Goal: Information Seeking & Learning: Learn about a topic

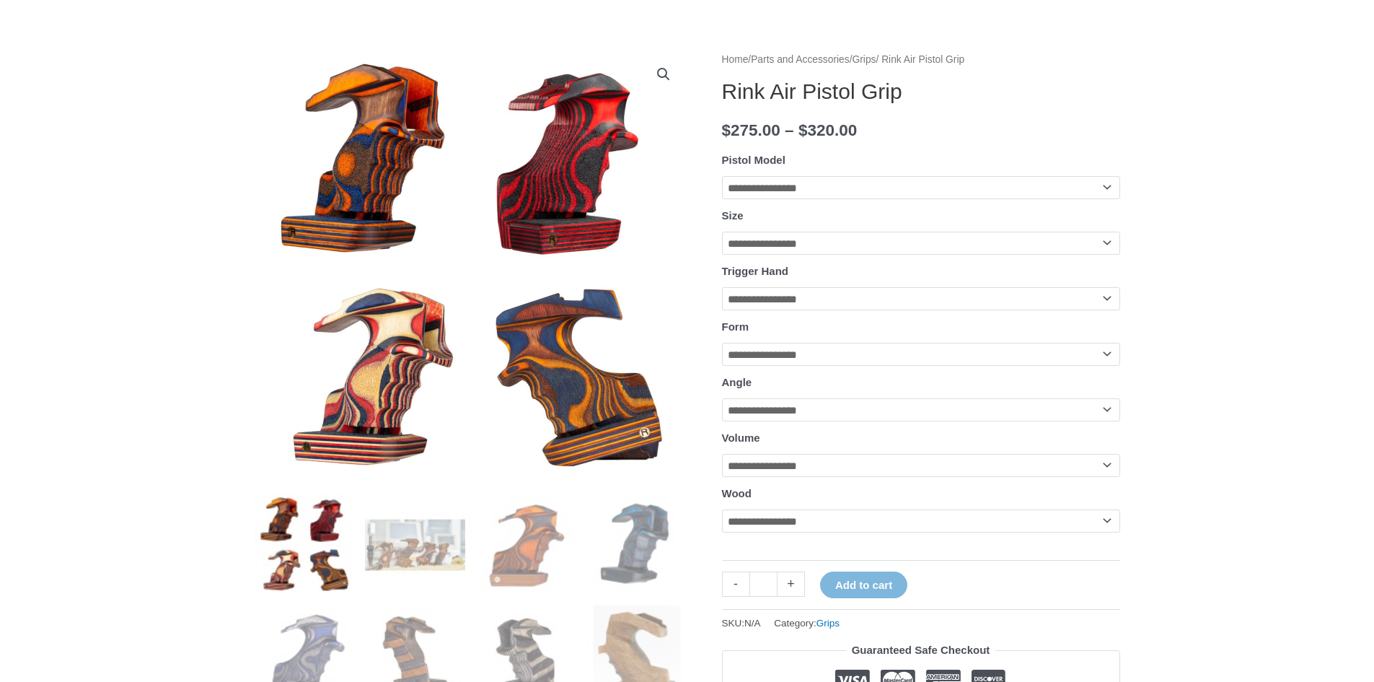
click at [287, 530] on img at bounding box center [305, 544] width 100 height 100
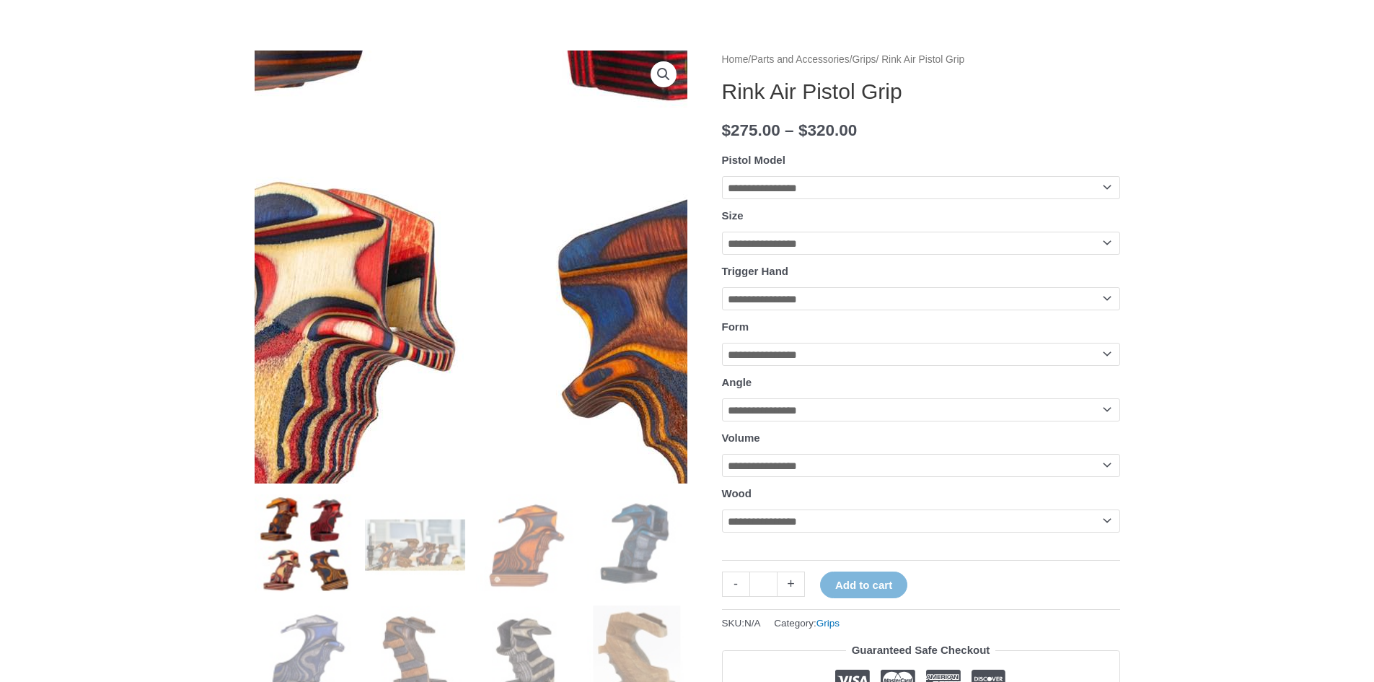
click at [451, 364] on img at bounding box center [498, 130] width 1039 height 1039
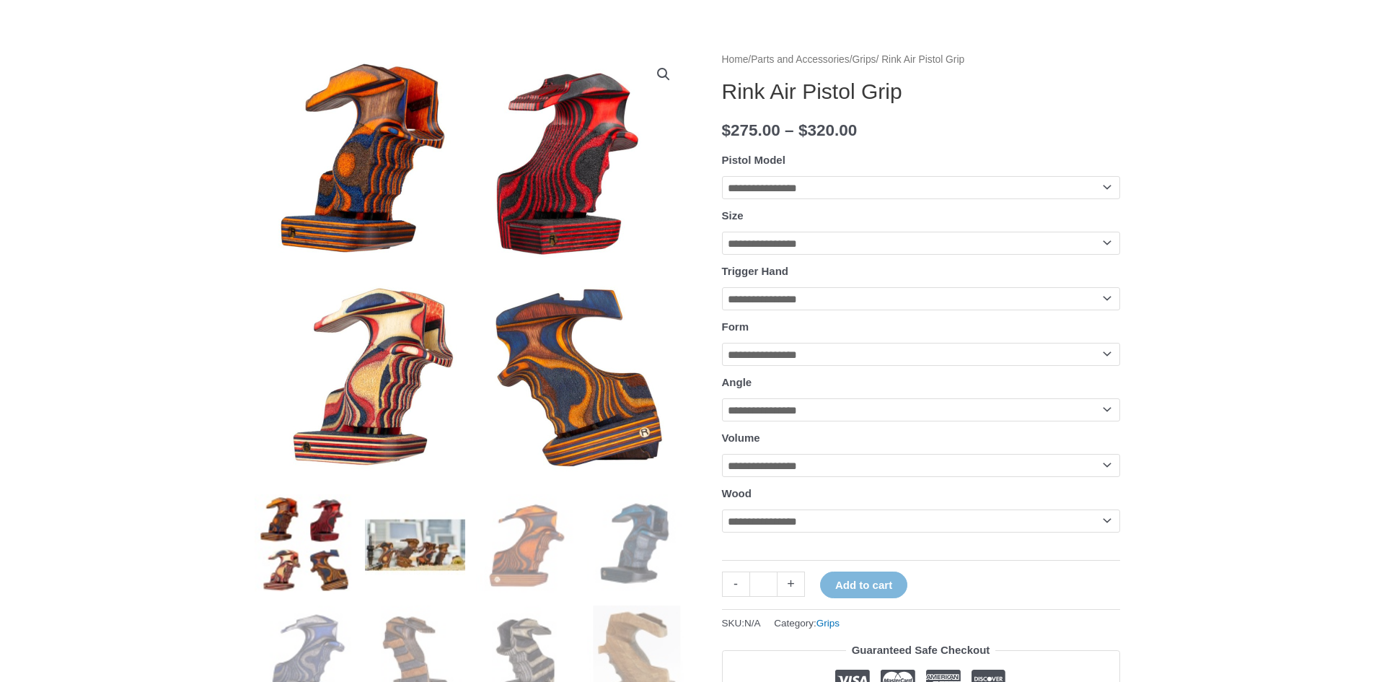
click at [424, 537] on img at bounding box center [415, 544] width 100 height 100
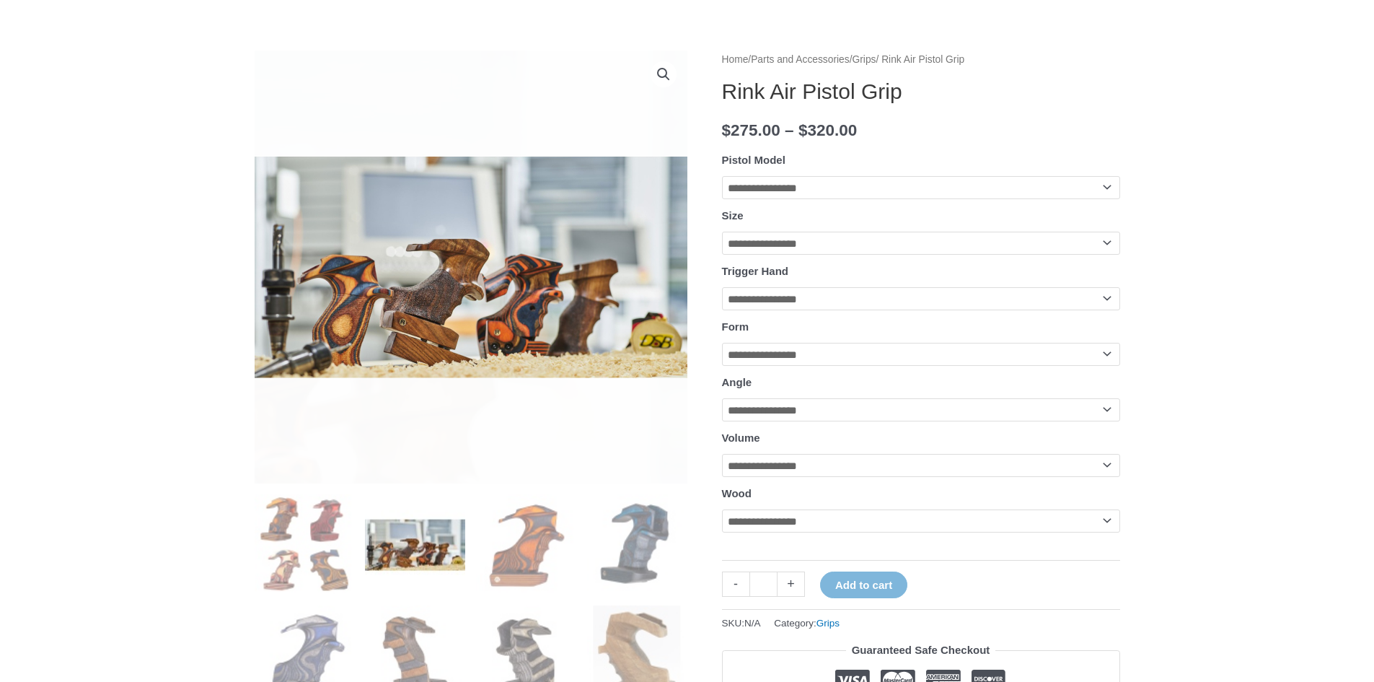
click at [664, 76] on link "View full-screen image gallery" at bounding box center [664, 74] width 26 height 26
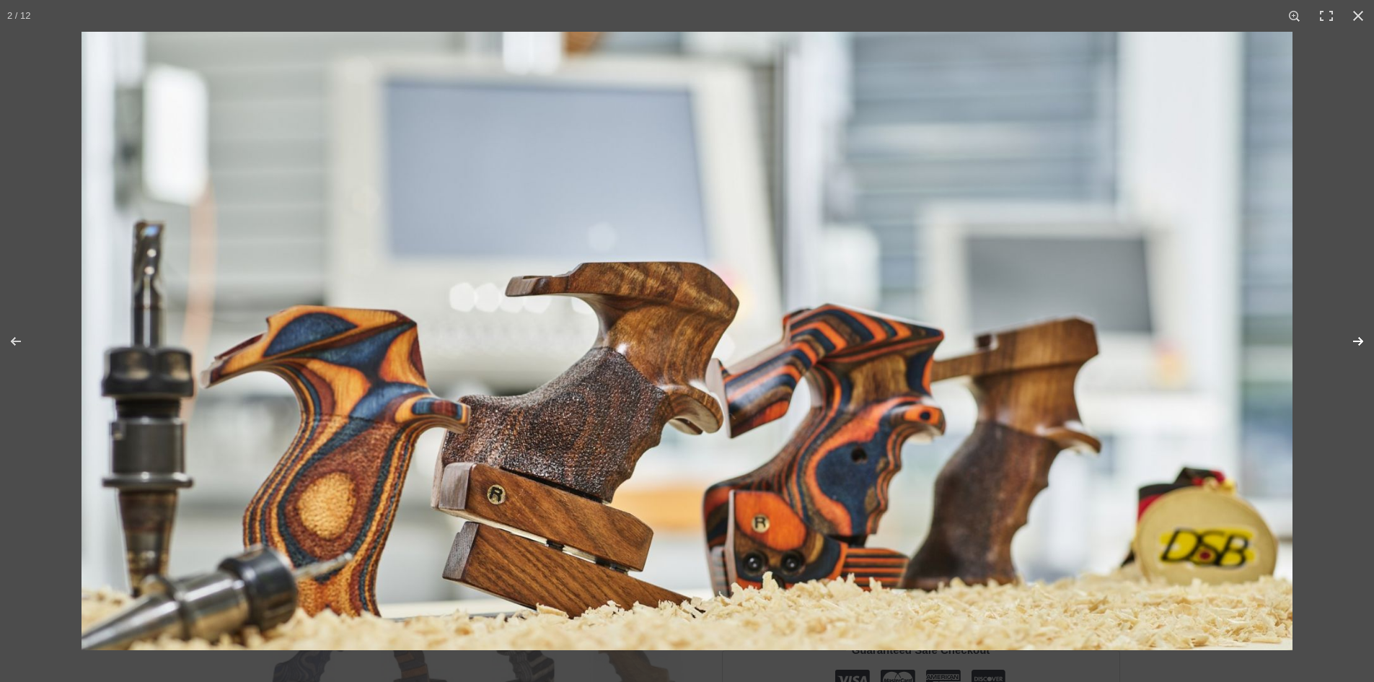
click at [1360, 345] on button "Next (arrow right)" at bounding box center [1348, 341] width 50 height 72
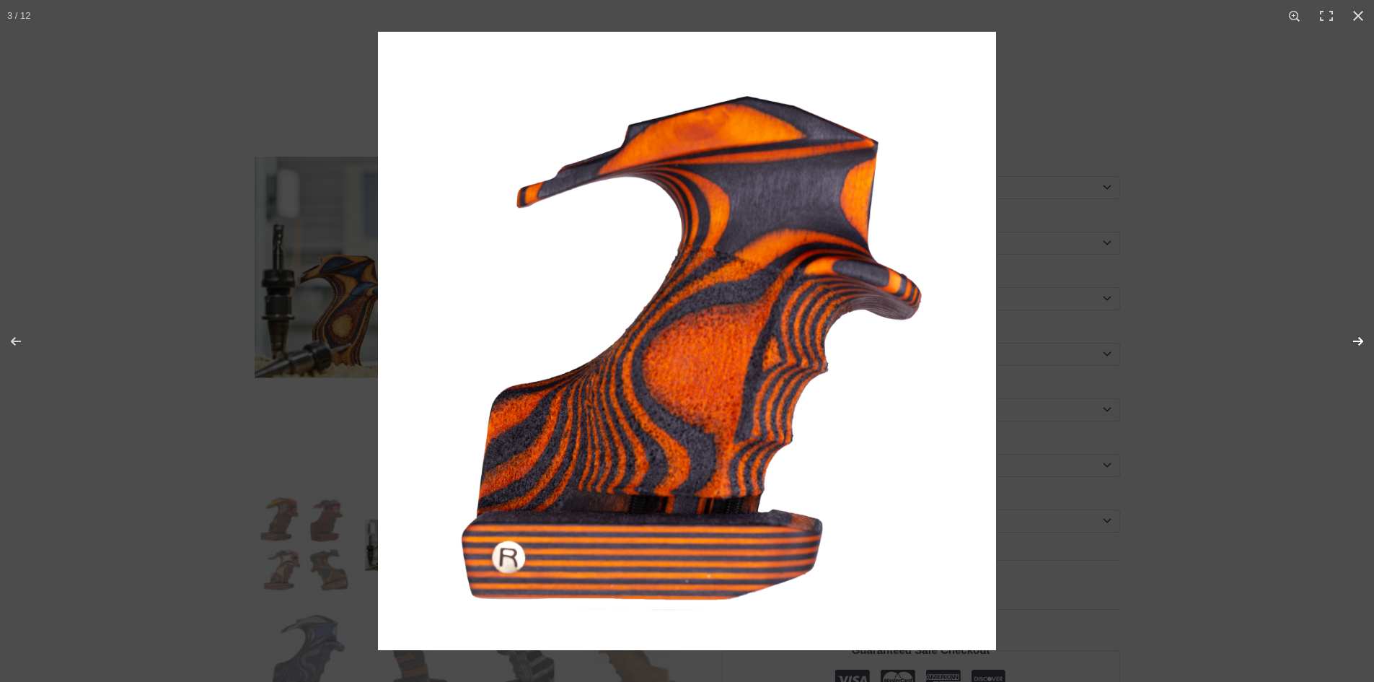
click at [1360, 345] on button "Next (arrow right)" at bounding box center [1348, 341] width 50 height 72
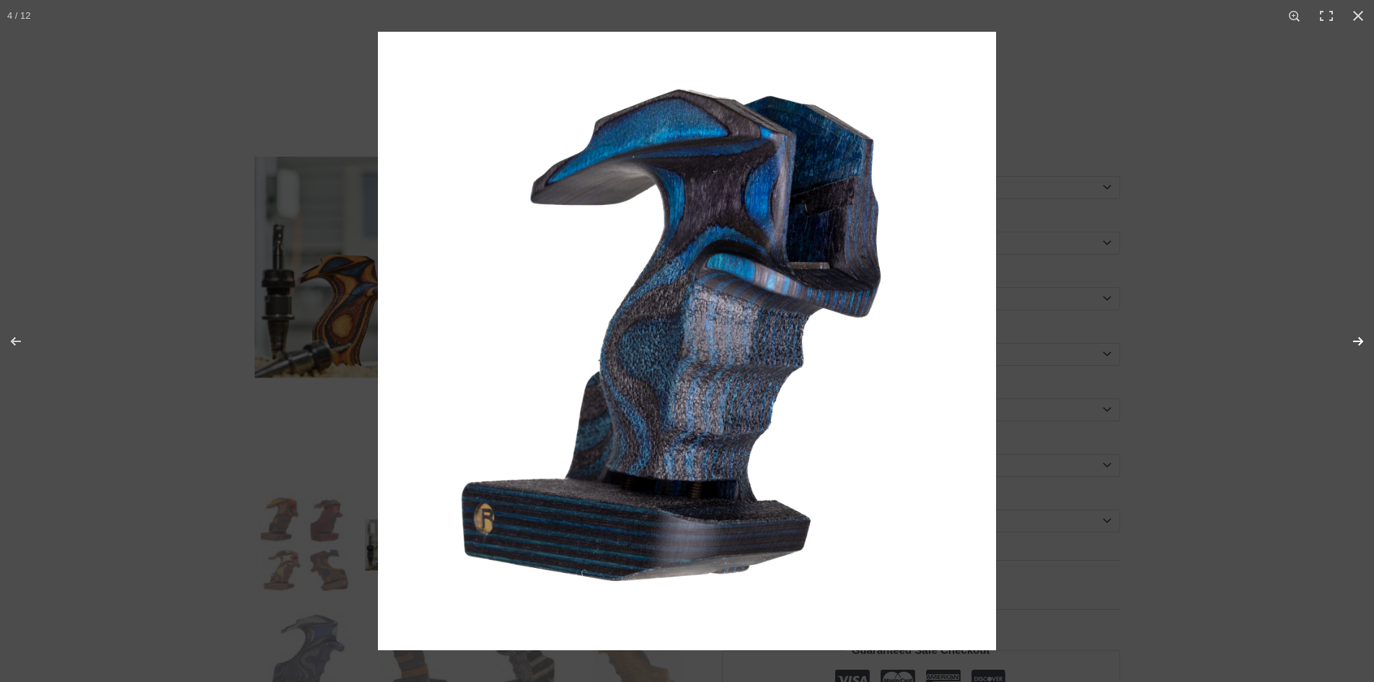
click at [1360, 345] on button "Next (arrow right)" at bounding box center [1348, 341] width 50 height 72
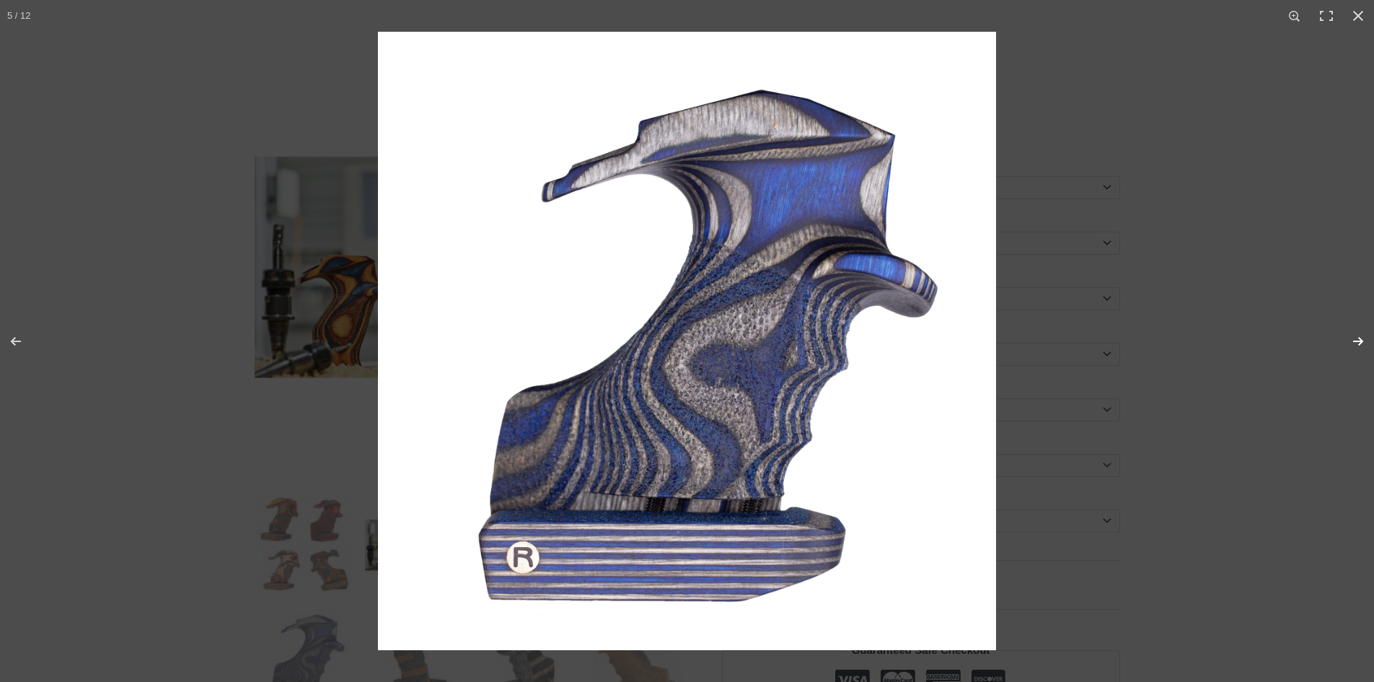
click at [1366, 341] on button "Next (arrow right)" at bounding box center [1348, 341] width 50 height 72
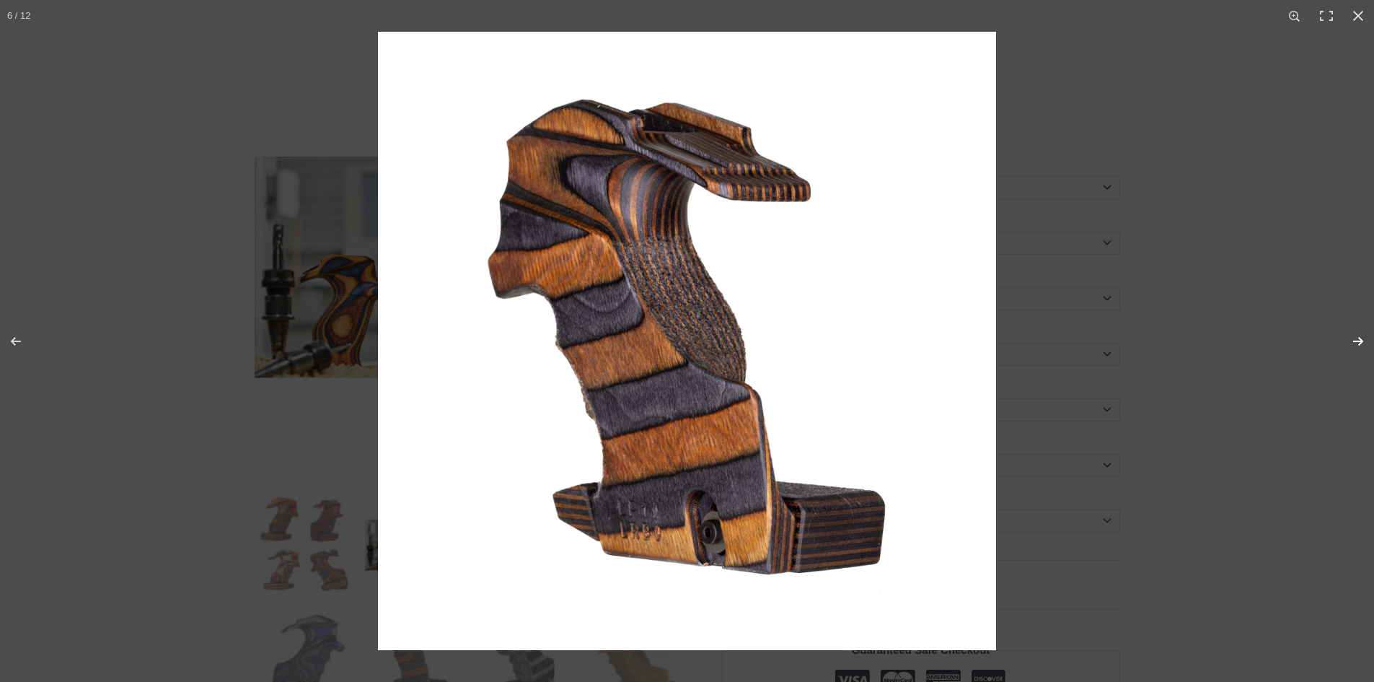
click at [1366, 341] on button "Next (arrow right)" at bounding box center [1348, 341] width 50 height 72
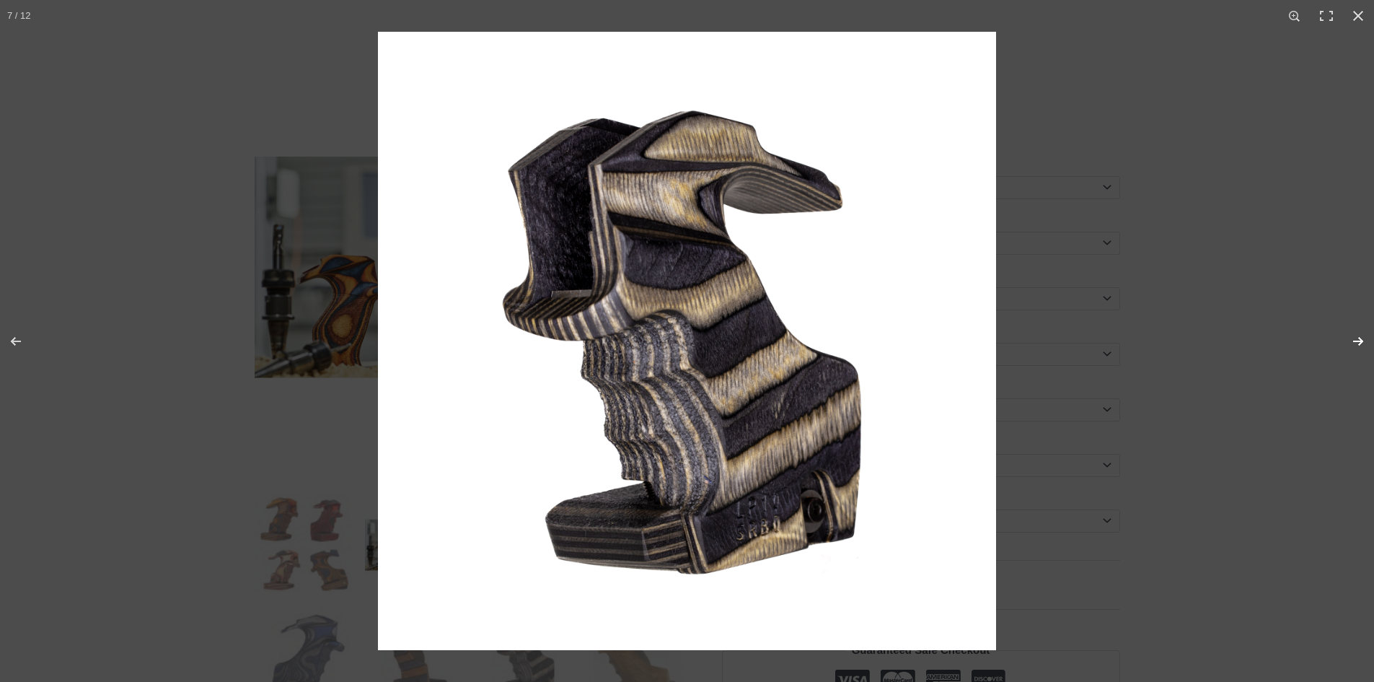
click at [1366, 341] on button "Next (arrow right)" at bounding box center [1348, 341] width 50 height 72
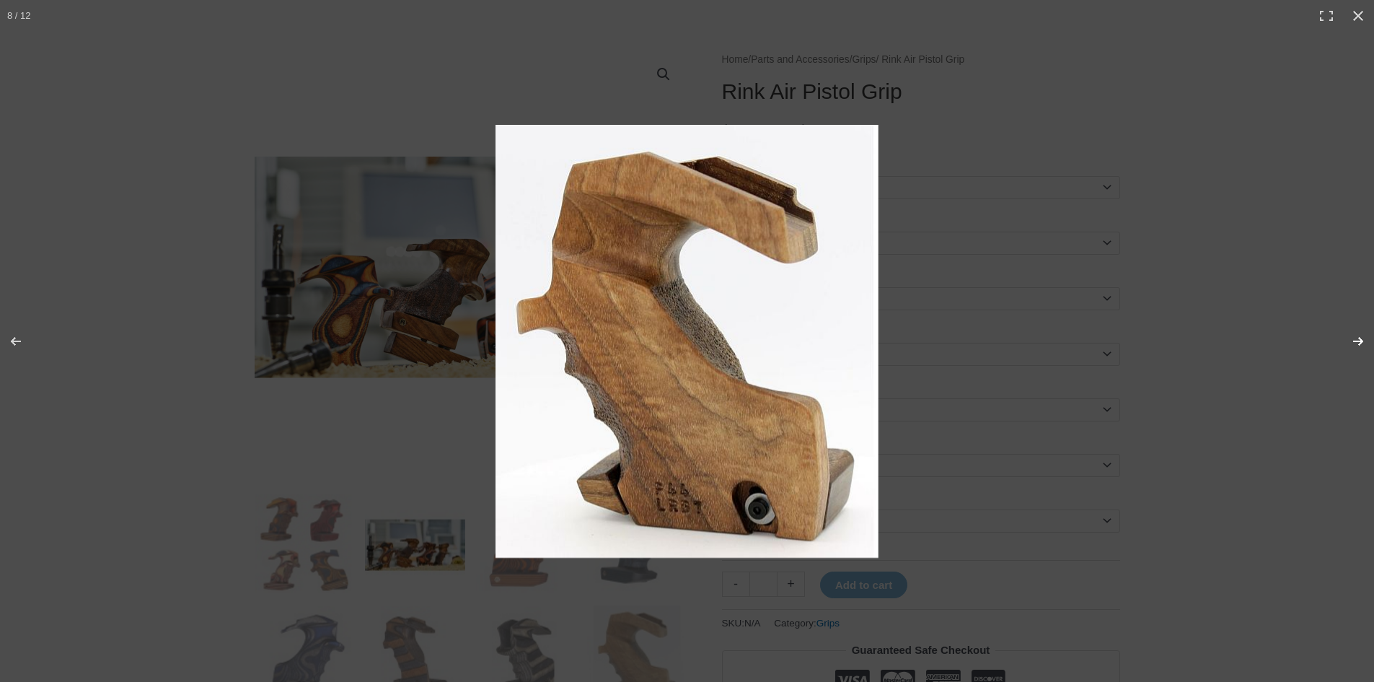
click at [1366, 341] on button "Next (arrow right)" at bounding box center [1348, 341] width 50 height 72
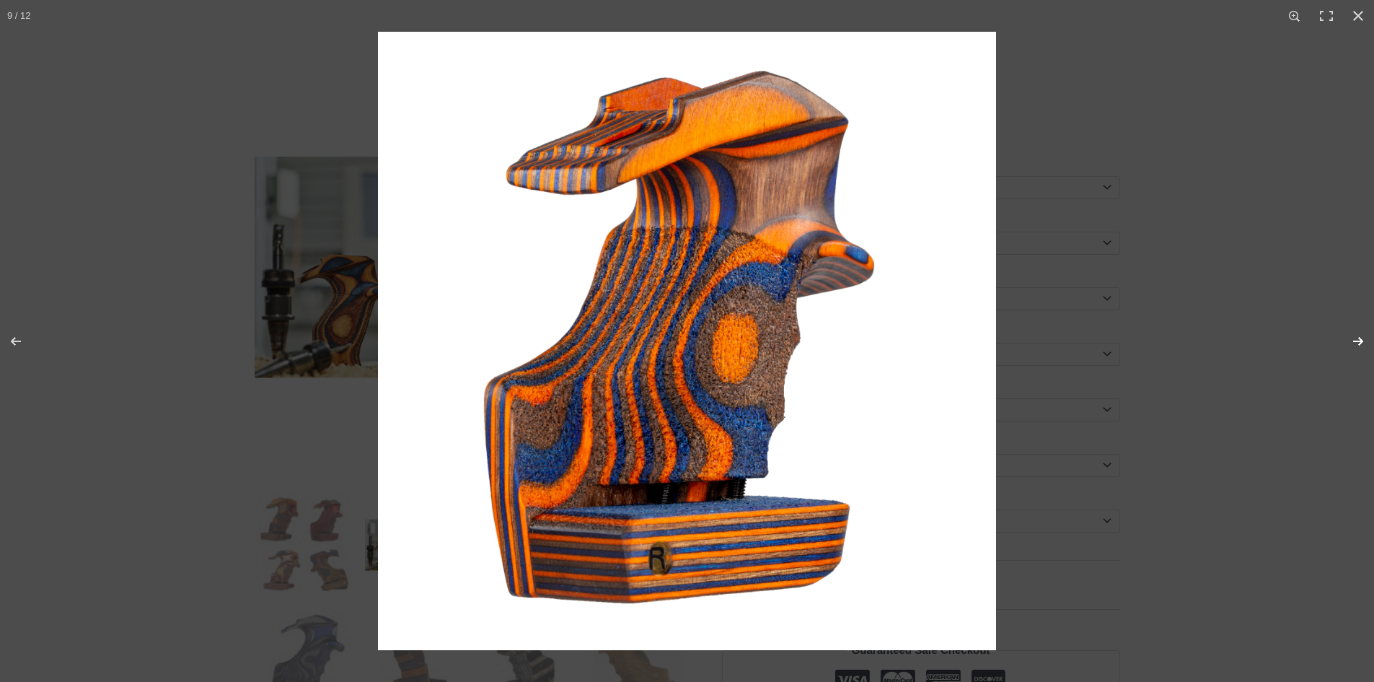
click at [1366, 341] on button "Next (arrow right)" at bounding box center [1348, 341] width 50 height 72
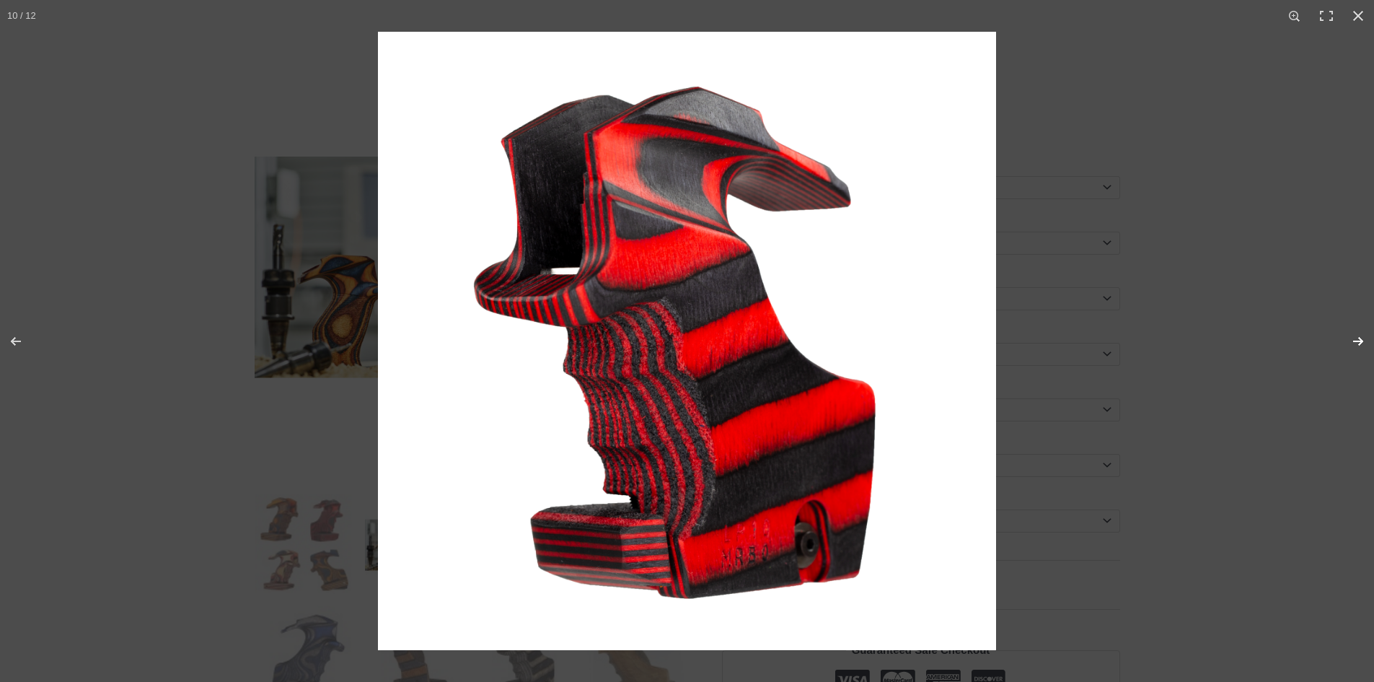
click at [1366, 341] on button "Next (arrow right)" at bounding box center [1348, 341] width 50 height 72
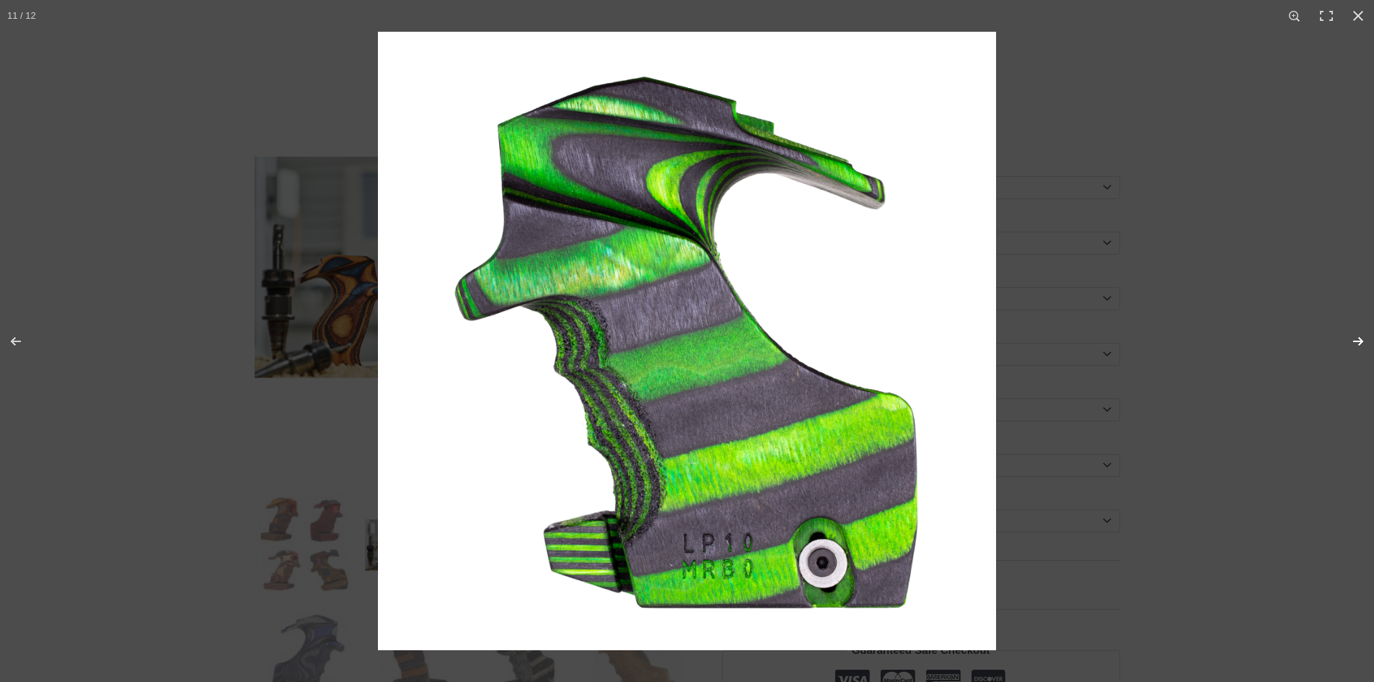
click at [1366, 341] on button "Next (arrow right)" at bounding box center [1348, 341] width 50 height 72
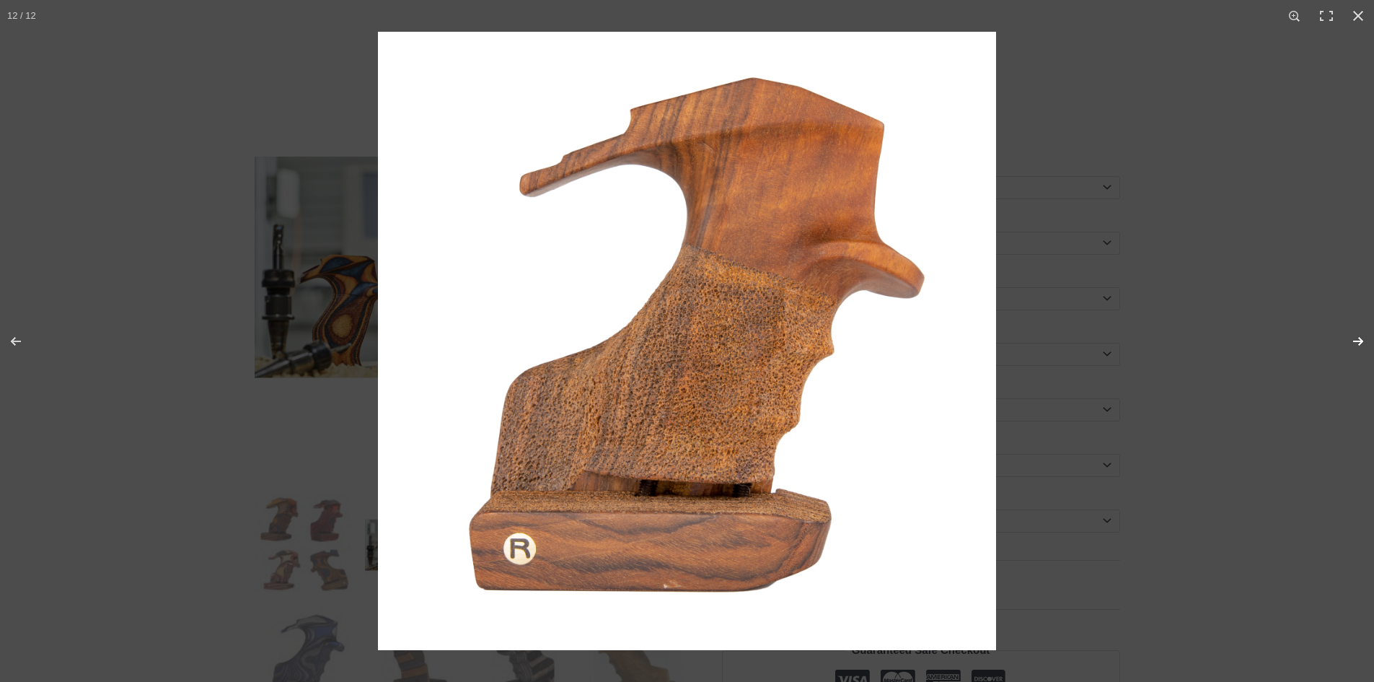
click at [1366, 341] on button "Next (arrow right)" at bounding box center [1348, 341] width 50 height 72
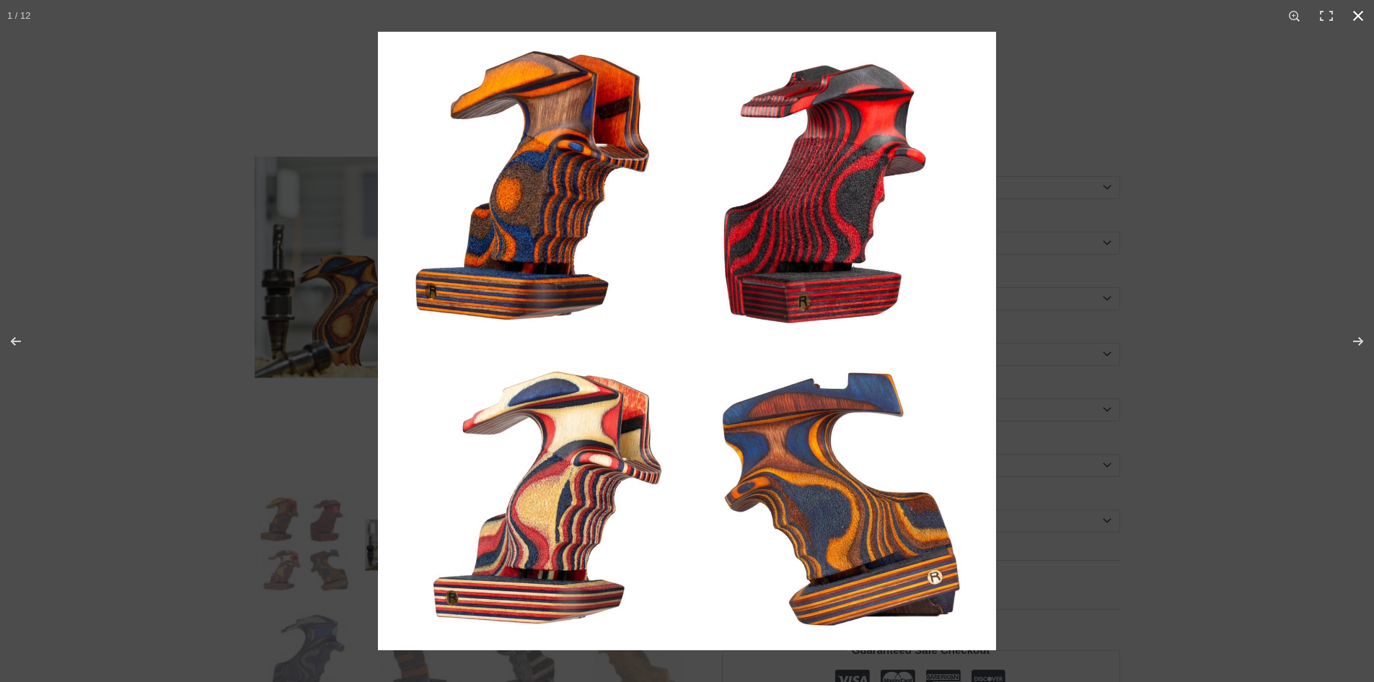
click at [1293, 358] on div at bounding box center [1065, 373] width 1374 height 682
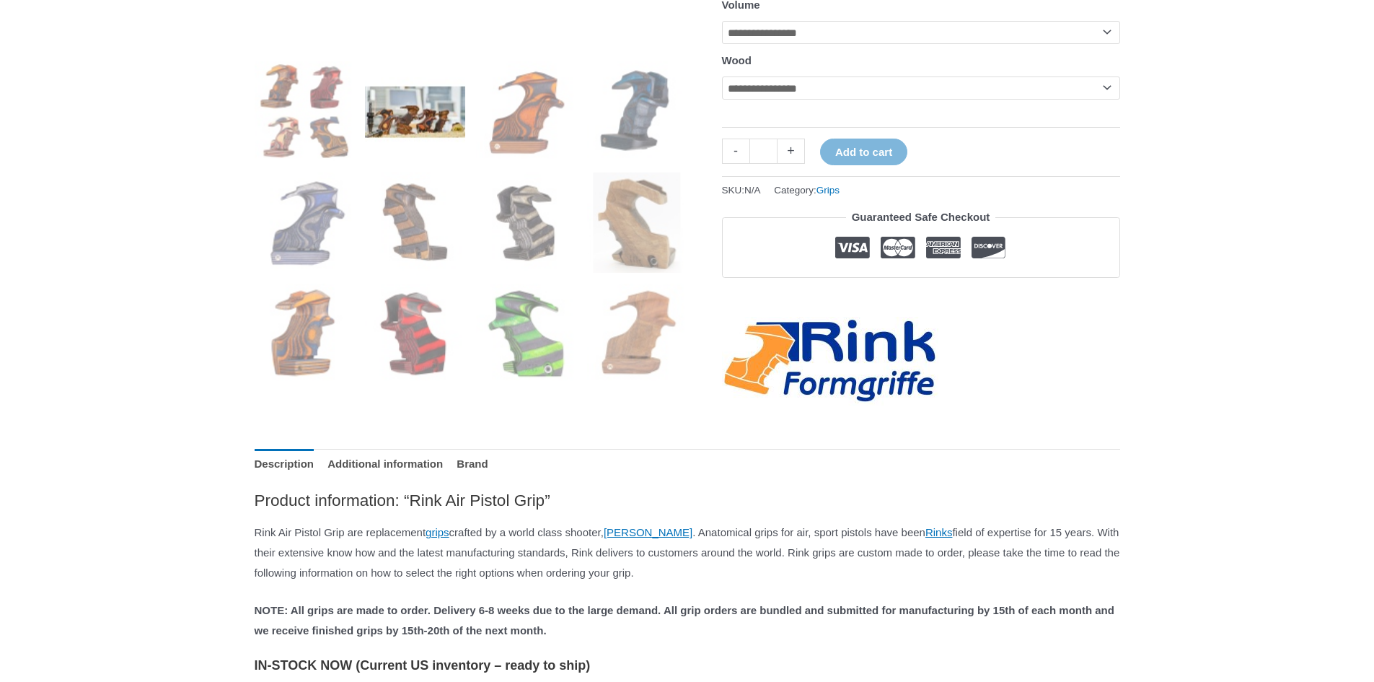
scroll to position [721, 0]
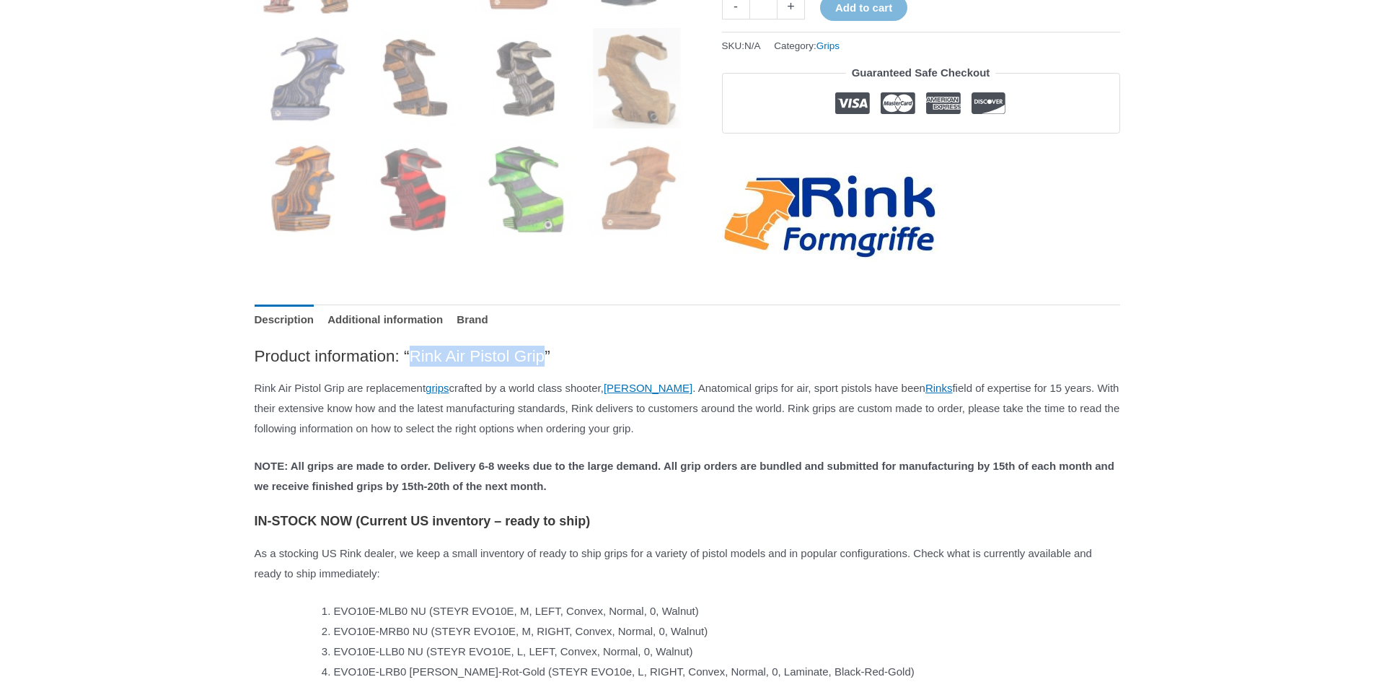
drag, startPoint x: 436, startPoint y: 368, endPoint x: 586, endPoint y: 367, distance: 150.0
click at [586, 366] on h2 "Product information: “Rink Air Pistol Grip”" at bounding box center [687, 355] width 865 height 21
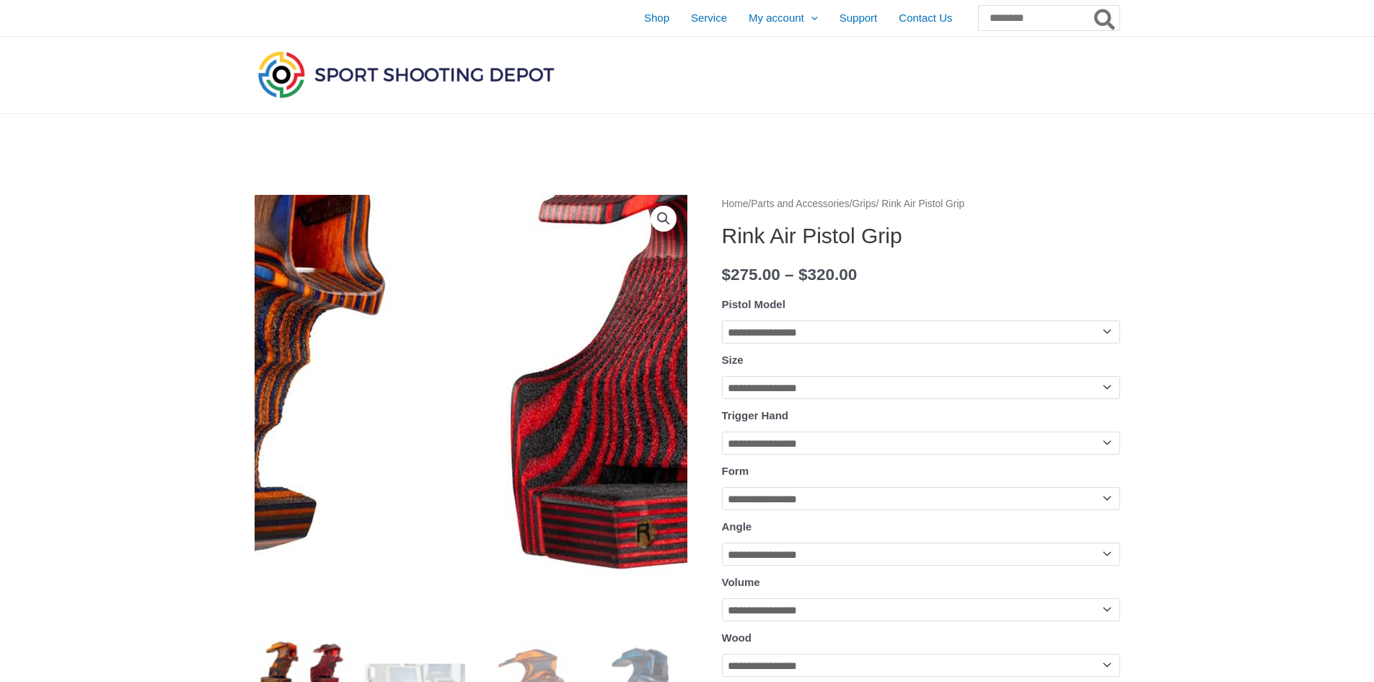
click at [486, 277] on img at bounding box center [448, 598] width 1039 height 1039
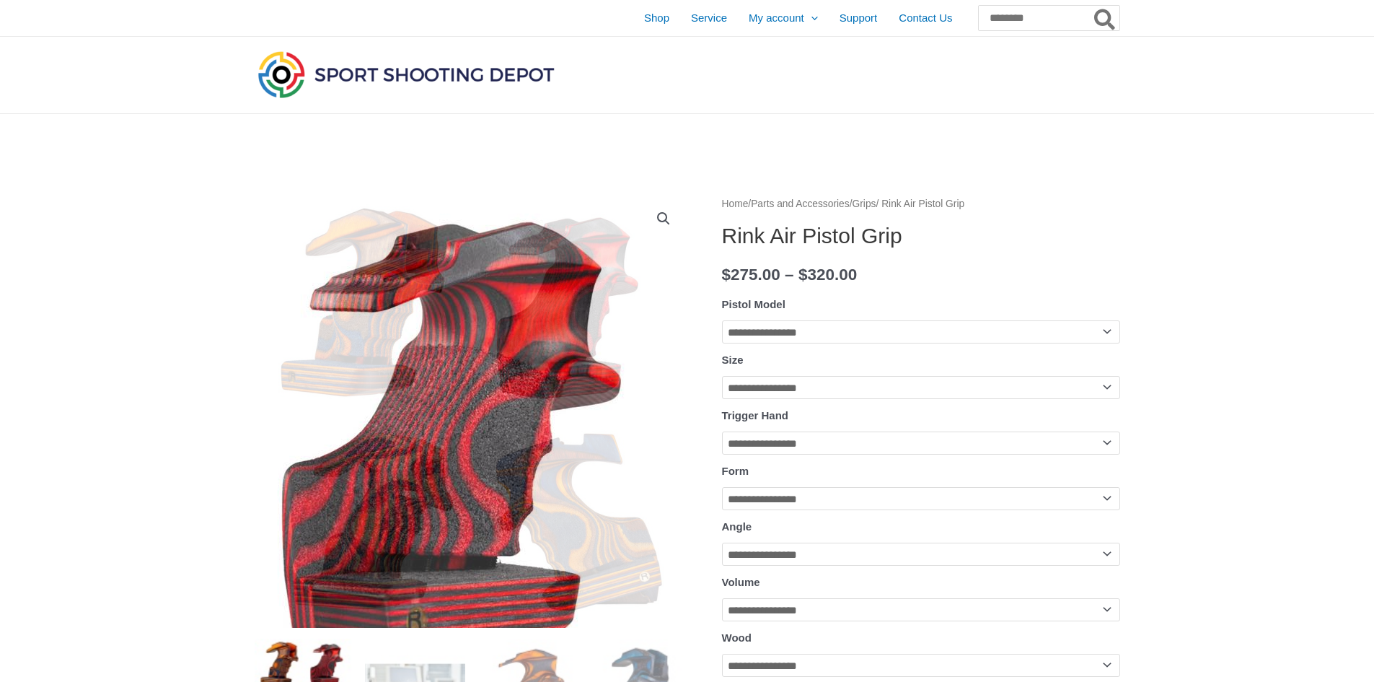
click at [657, 218] on link "View full-screen image gallery" at bounding box center [664, 219] width 26 height 26
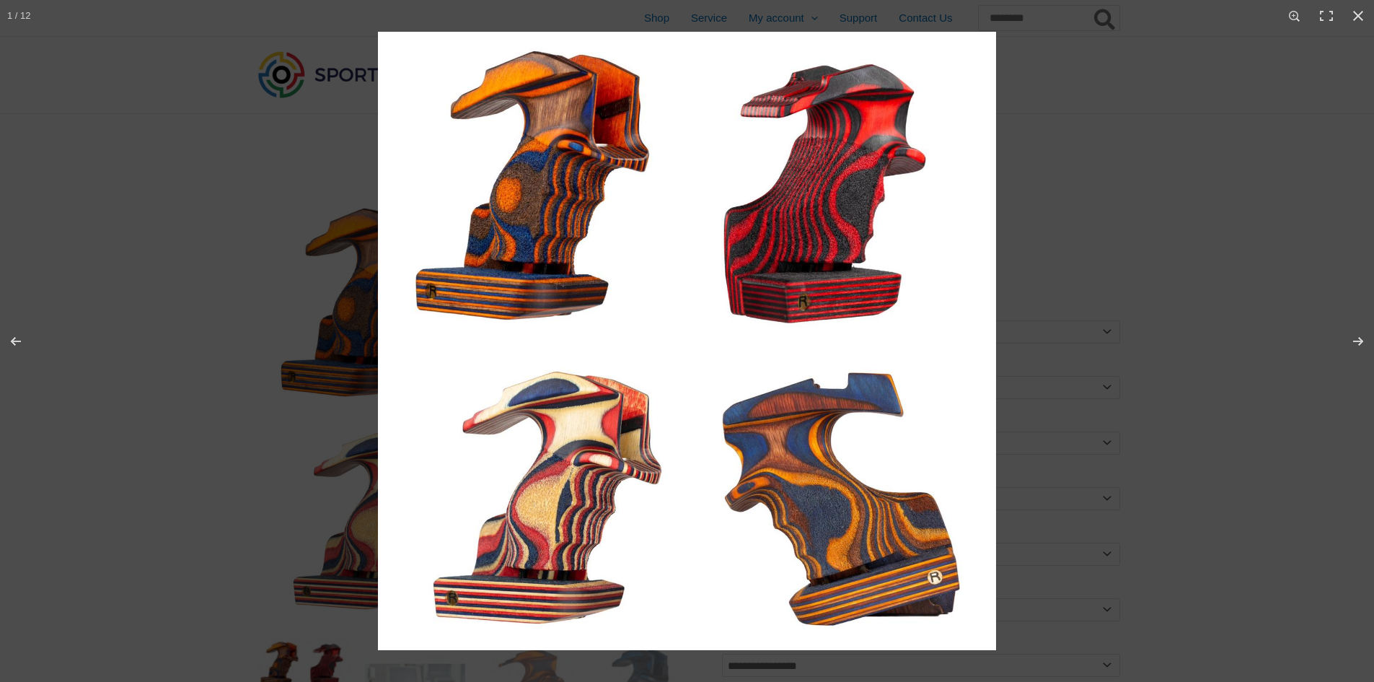
click at [559, 160] on img at bounding box center [687, 341] width 618 height 618
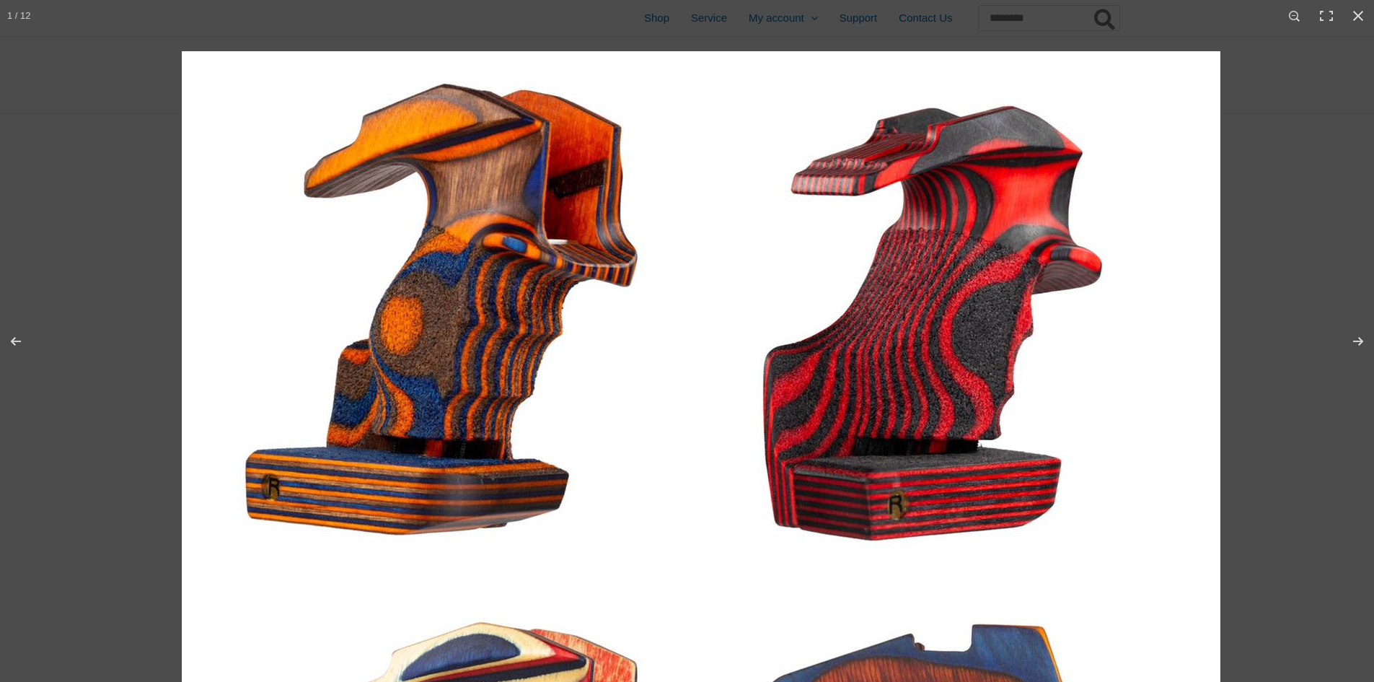
click at [532, 368] on img at bounding box center [701, 570] width 1039 height 1039
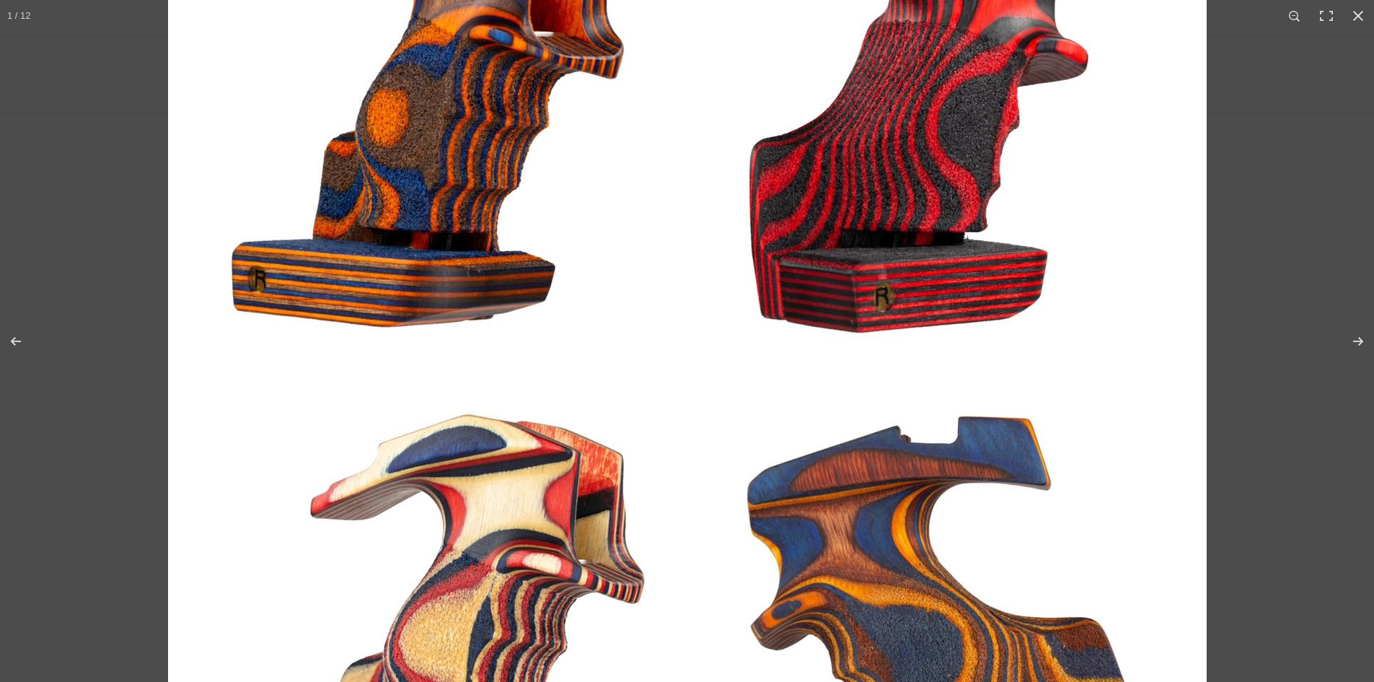
click at [508, 131] on img at bounding box center [687, 362] width 1039 height 1039
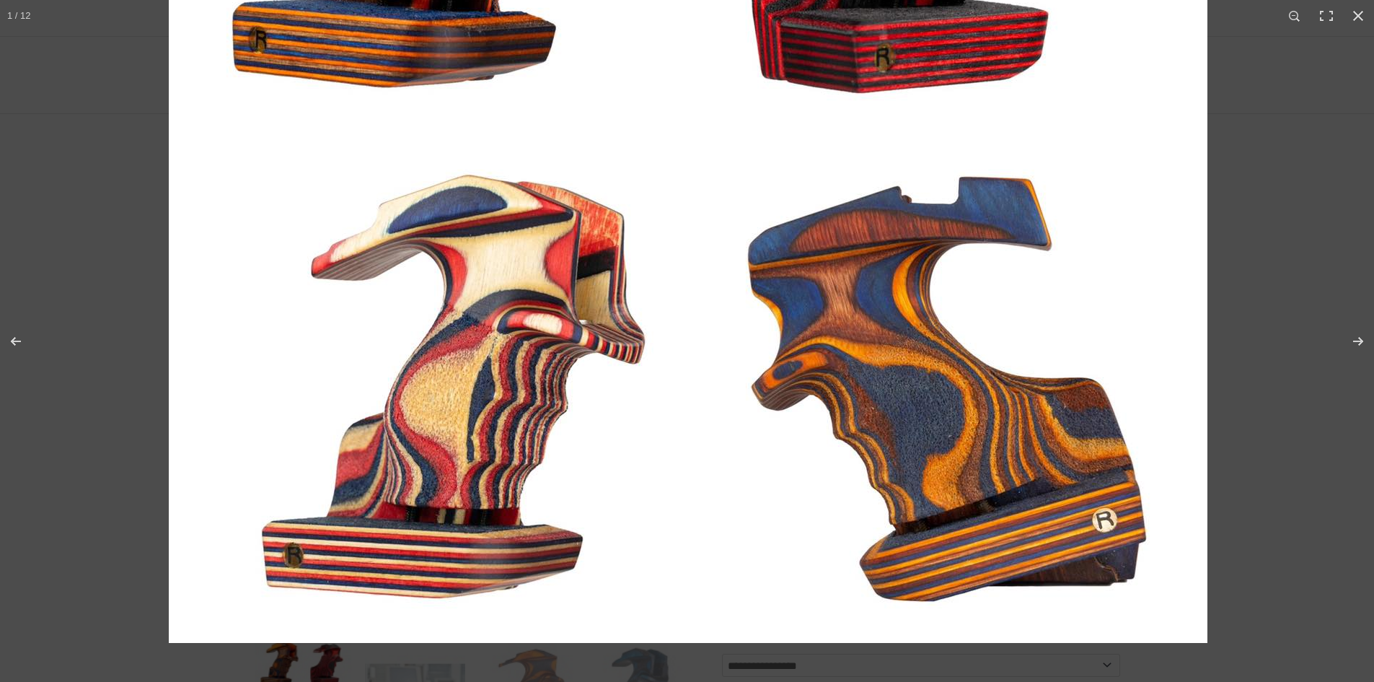
click at [581, 288] on img at bounding box center [688, 123] width 1039 height 1039
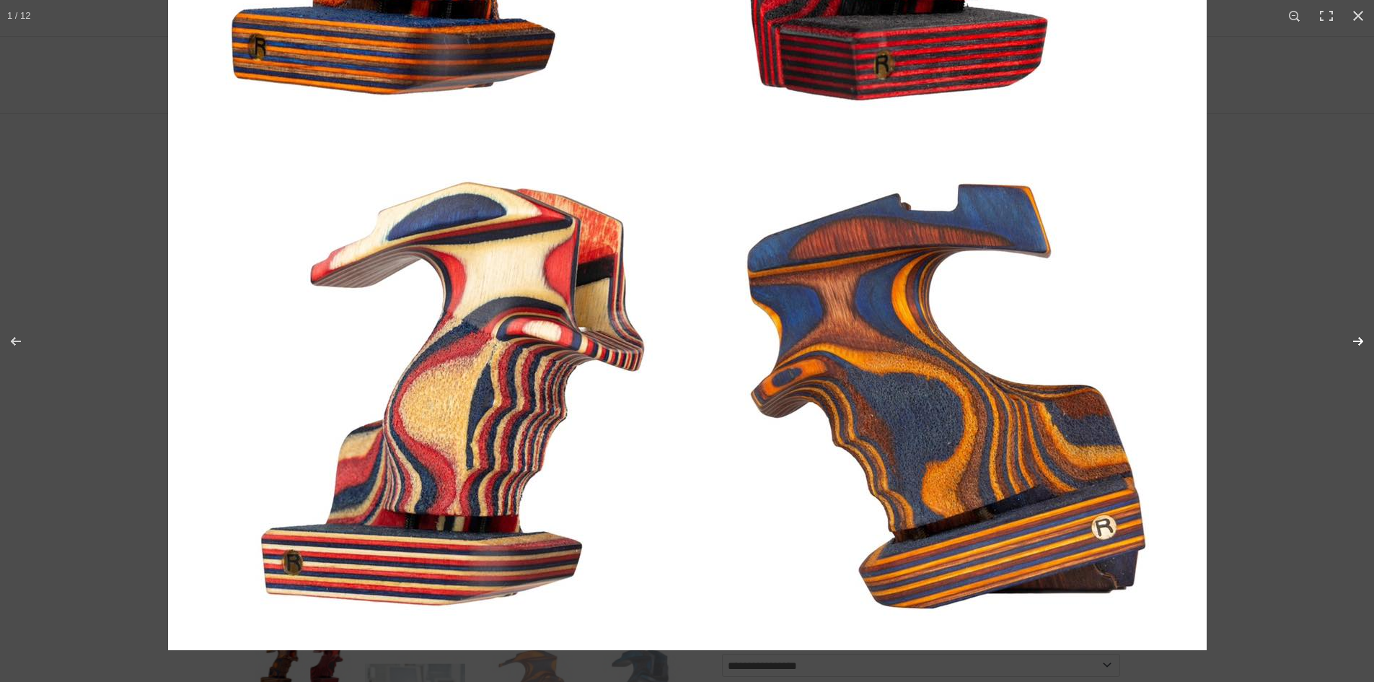
click at [1358, 340] on button "Next (arrow right)" at bounding box center [1348, 341] width 50 height 72
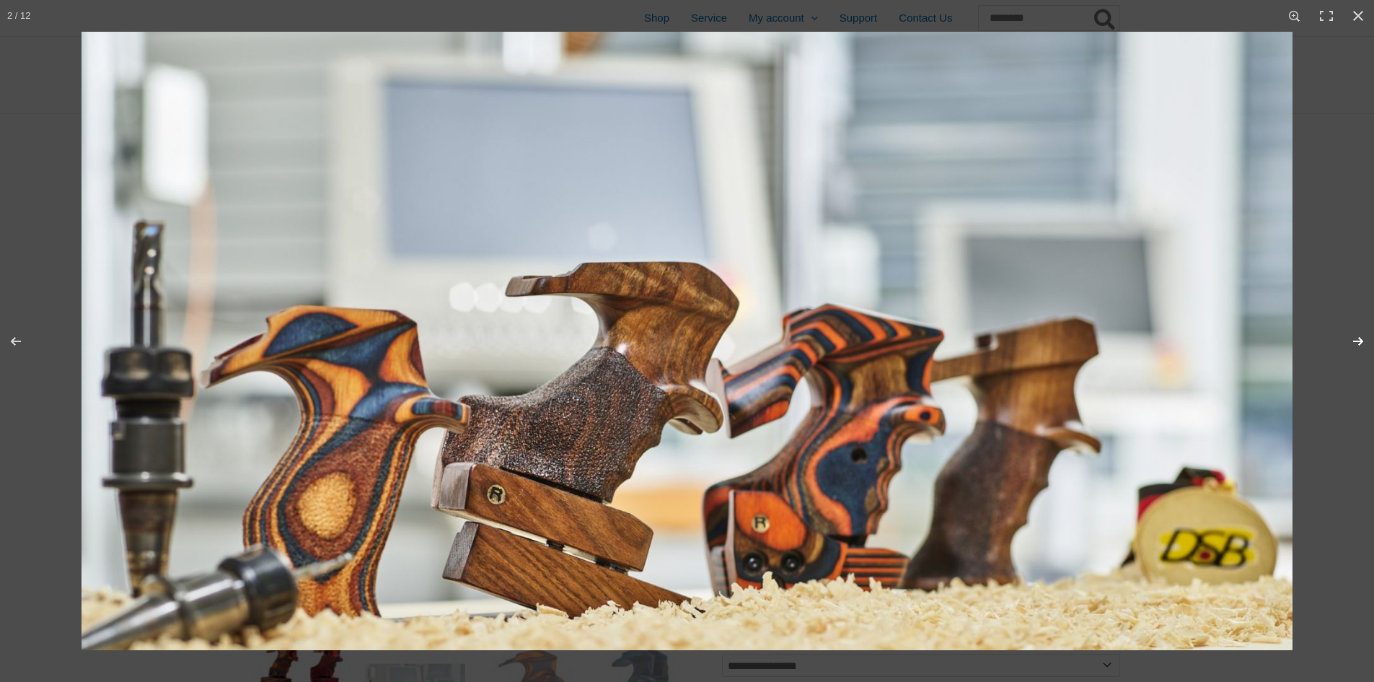
click at [1339, 327] on button "Next (arrow right)" at bounding box center [1348, 341] width 50 height 72
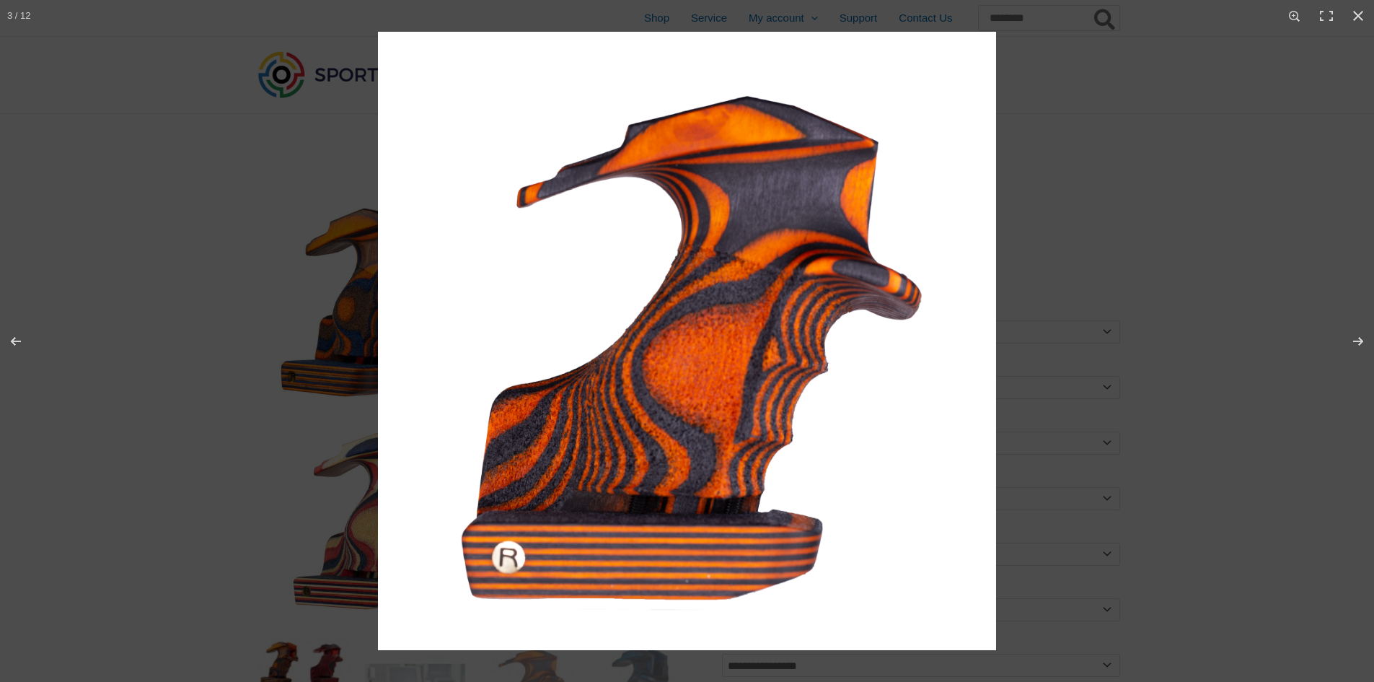
click at [757, 371] on img at bounding box center [687, 341] width 618 height 618
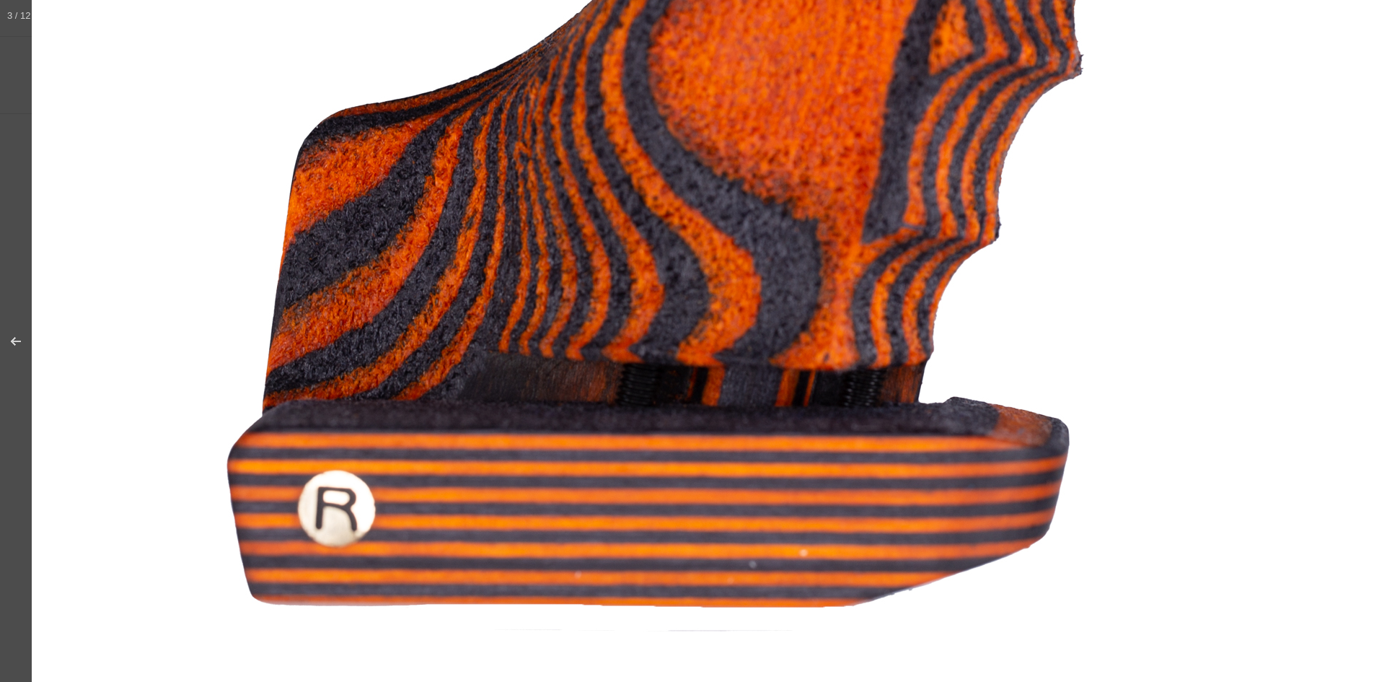
click at [748, 52] on img at bounding box center [753, 3] width 1442 height 1442
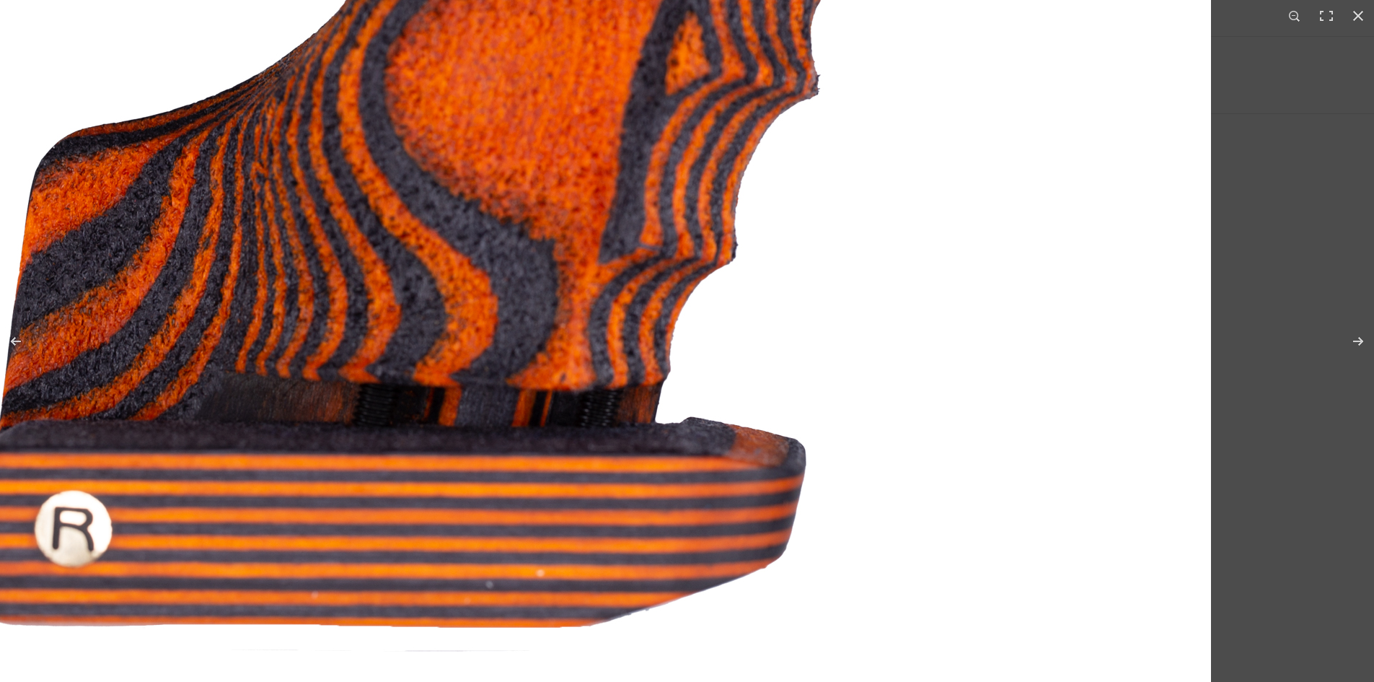
click at [282, 439] on img at bounding box center [489, 24] width 1442 height 1442
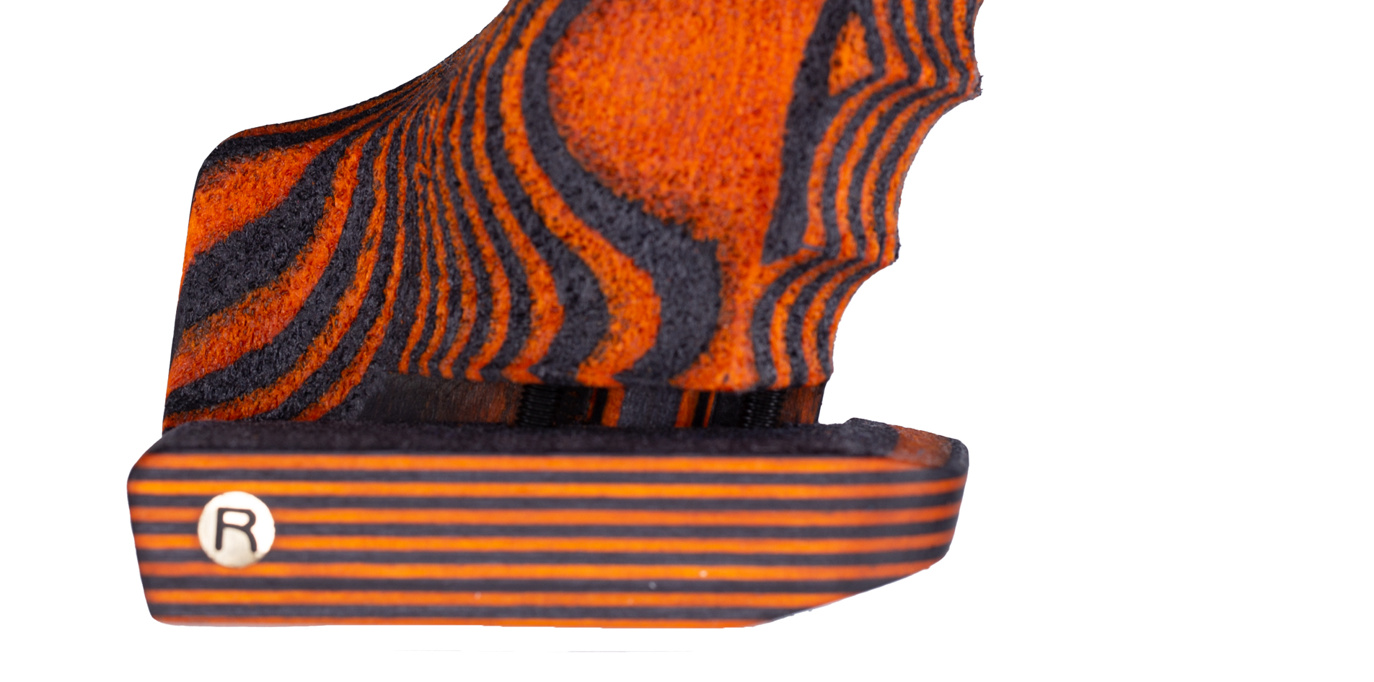
click at [919, 357] on img at bounding box center [652, 24] width 1442 height 1442
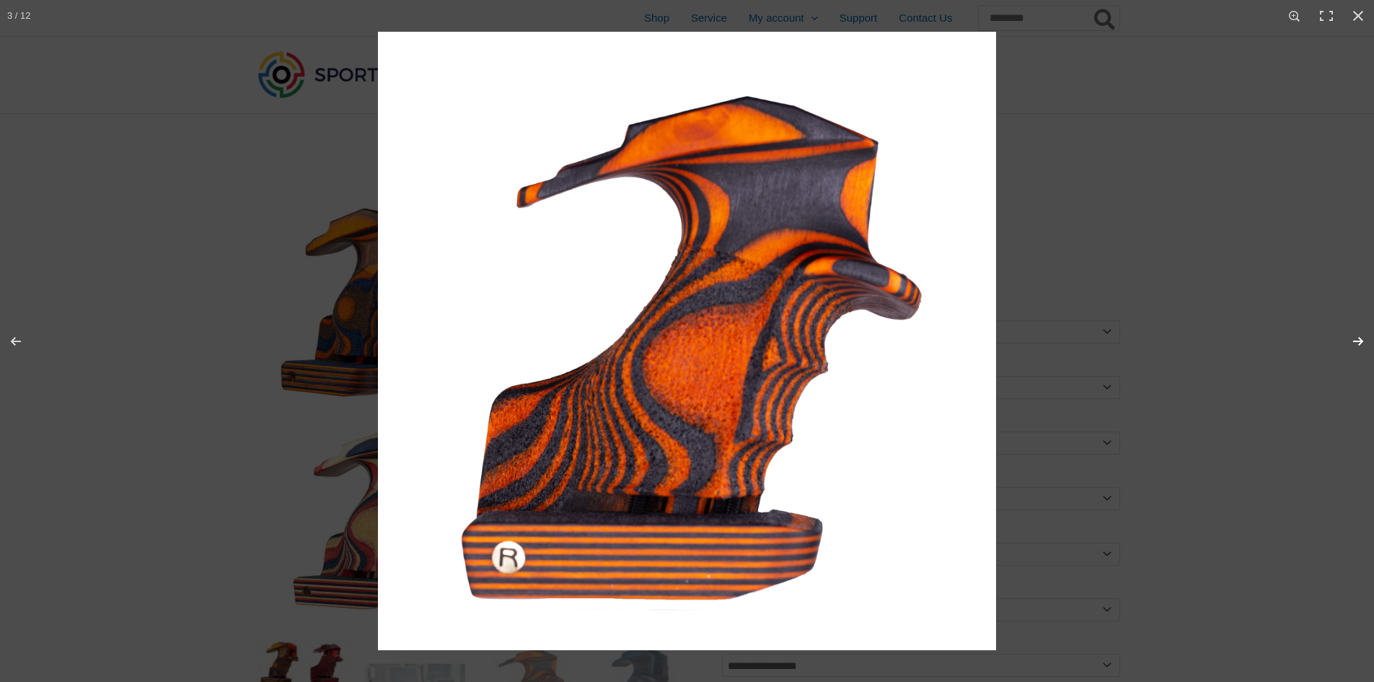
click at [1362, 331] on button "Next (arrow right)" at bounding box center [1348, 341] width 50 height 72
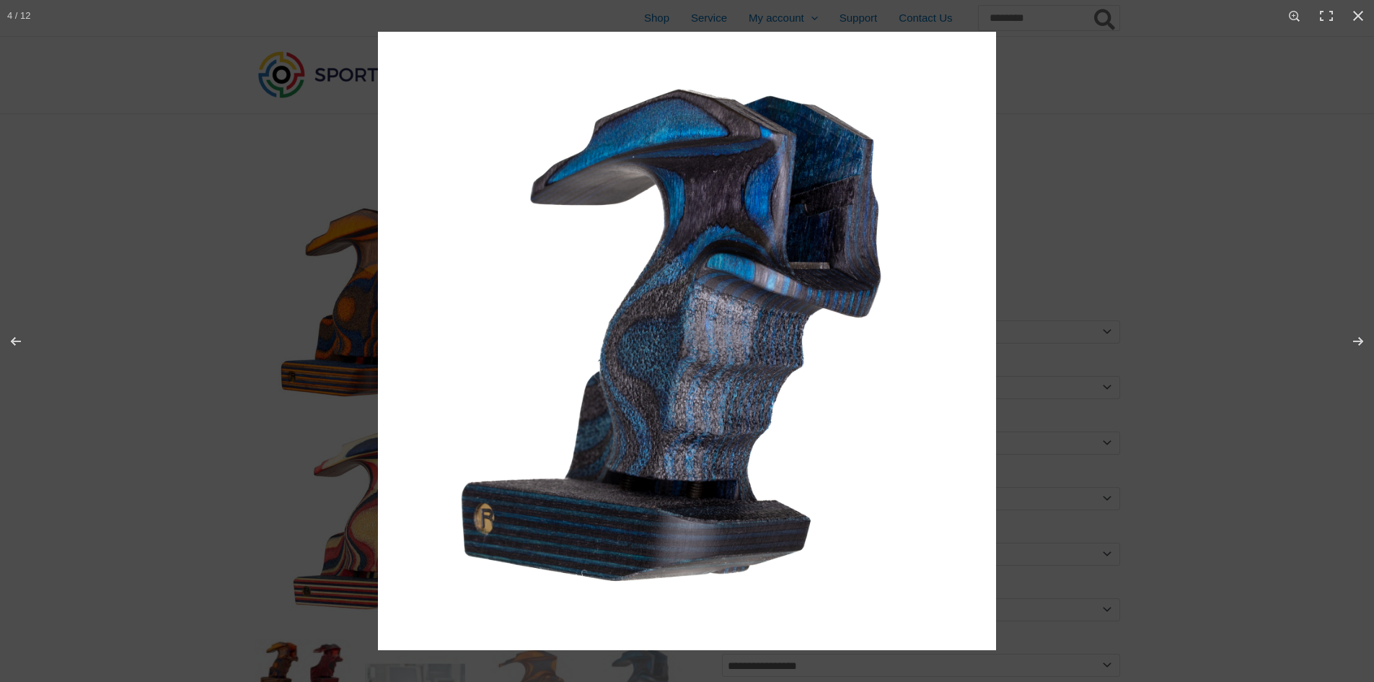
click at [800, 314] on img at bounding box center [687, 341] width 618 height 618
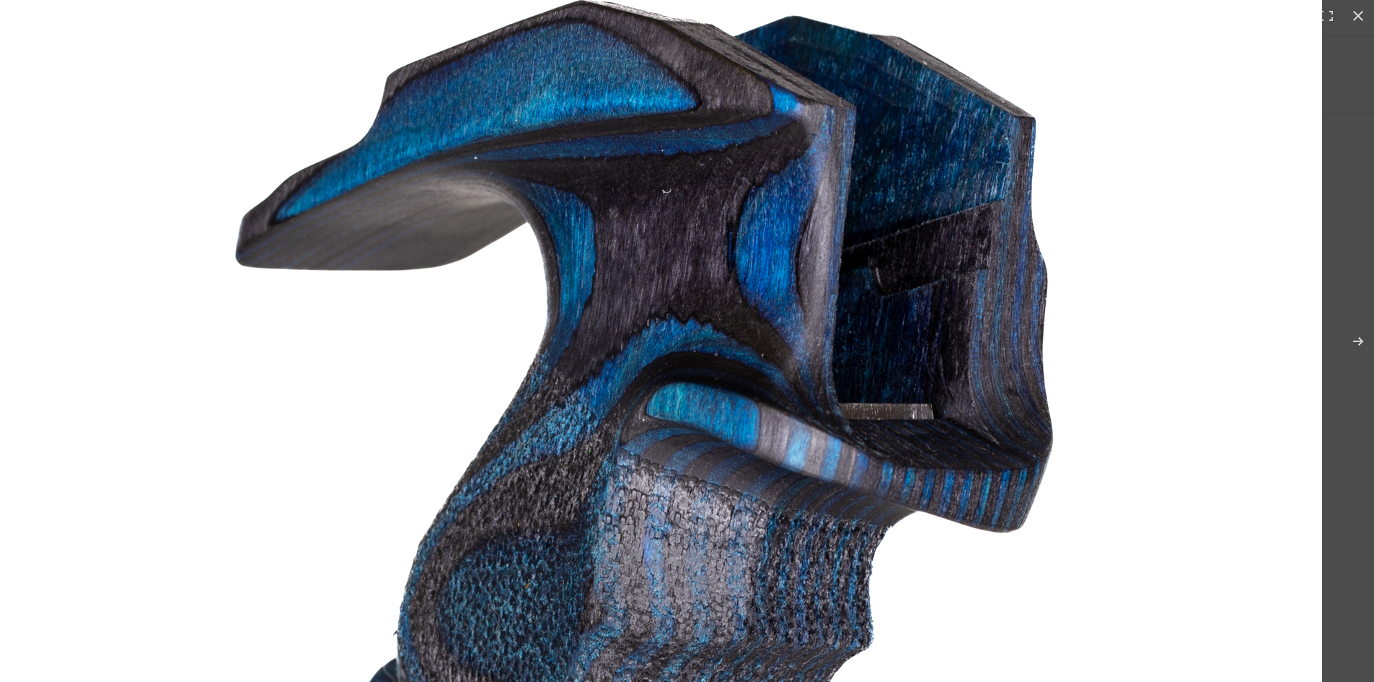
click at [614, 545] on img at bounding box center [601, 587] width 1442 height 1442
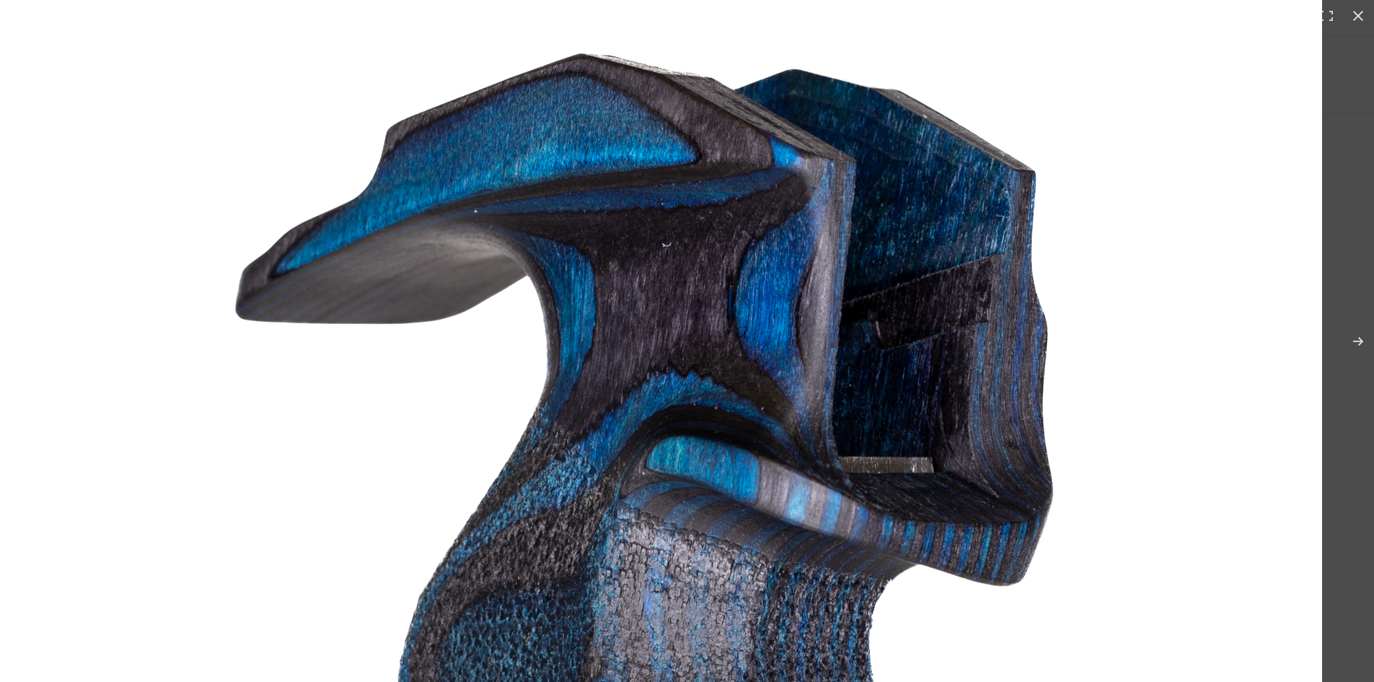
click at [500, 125] on img at bounding box center [601, 640] width 1442 height 1442
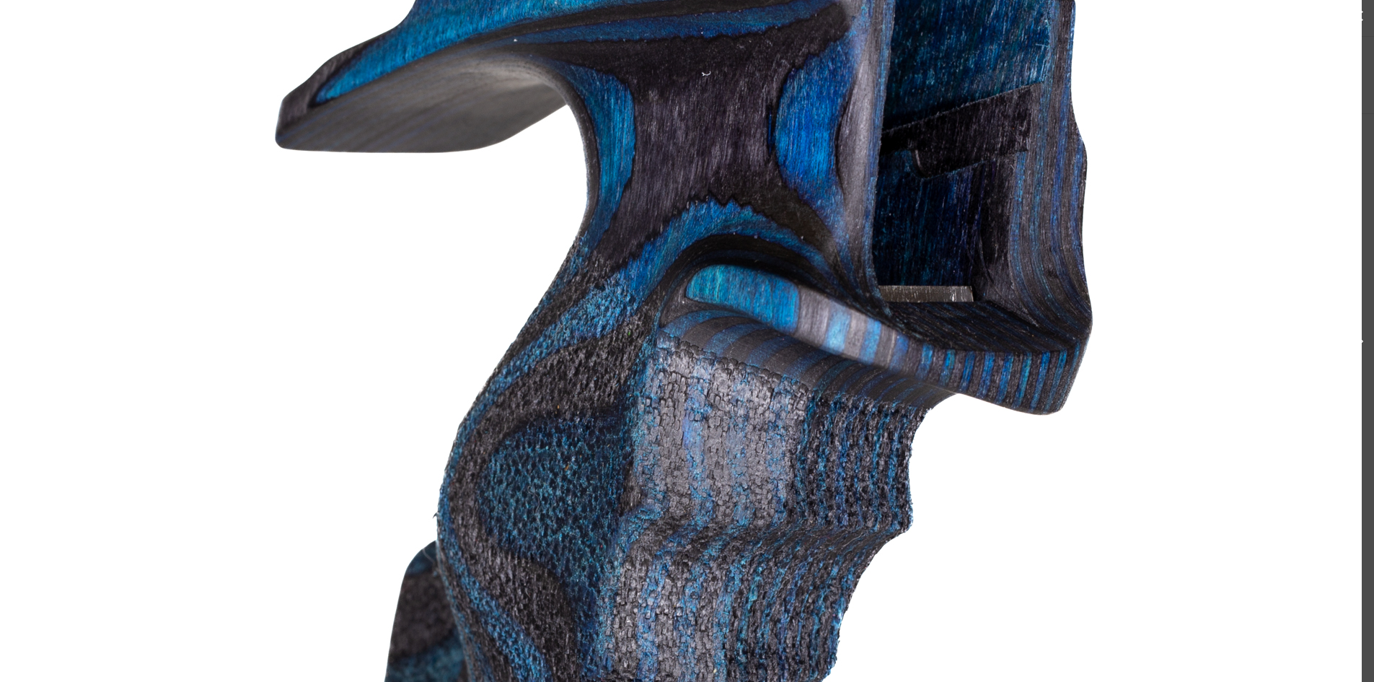
click at [655, 180] on img at bounding box center [640, 469] width 1442 height 1442
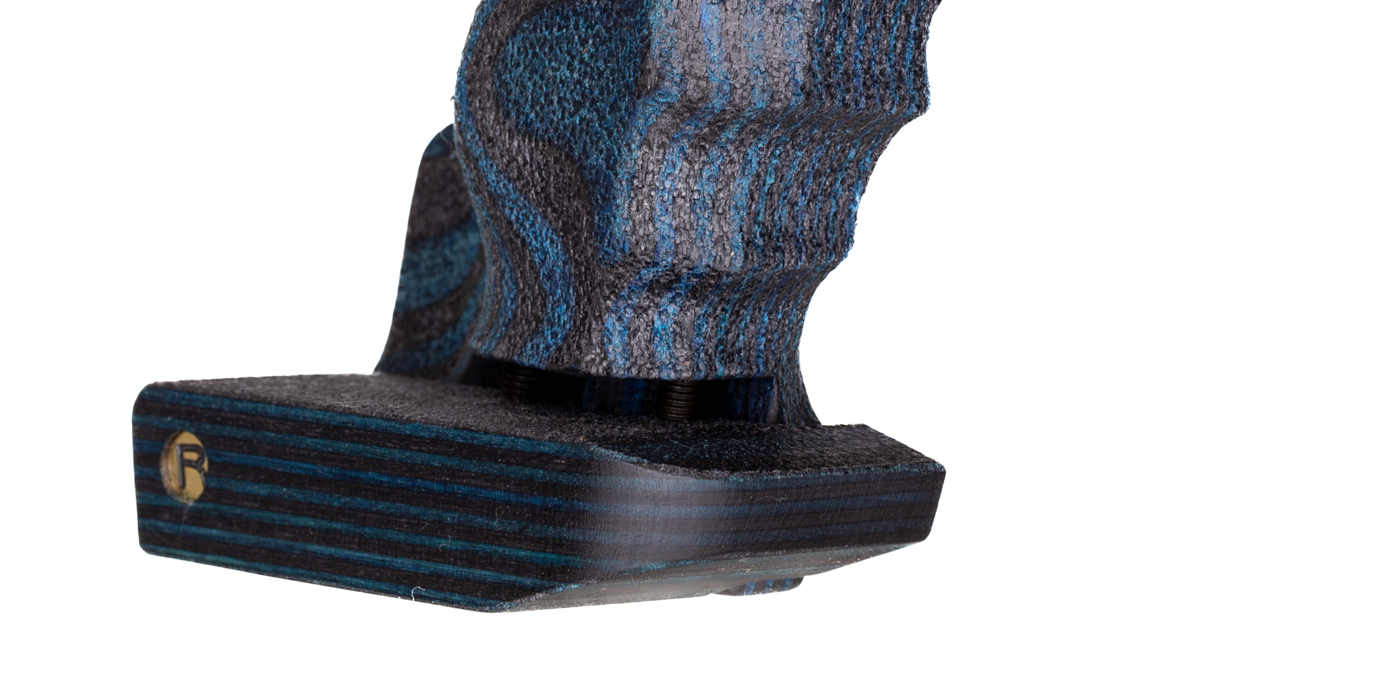
click at [744, 264] on img at bounding box center [658, 52] width 1442 height 1442
click at [685, 442] on img at bounding box center [658, 52] width 1442 height 1442
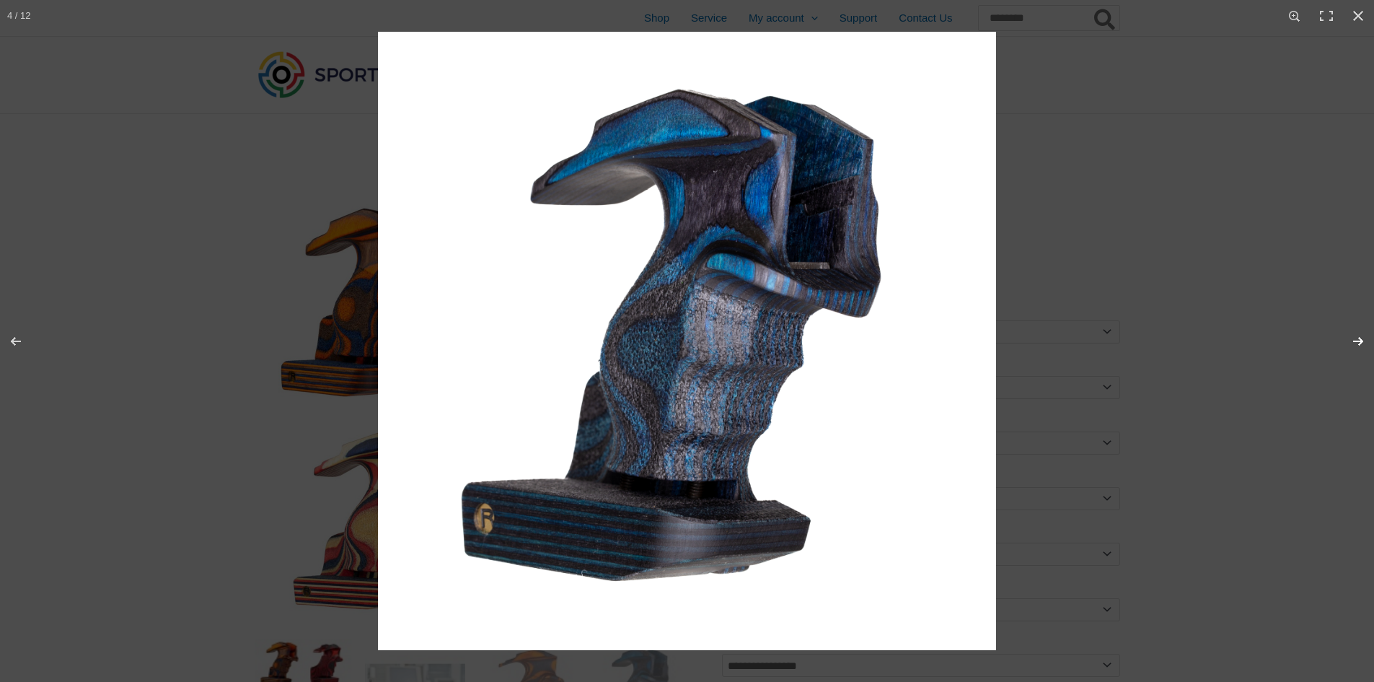
click at [1349, 340] on button "Next (arrow right)" at bounding box center [1348, 341] width 50 height 72
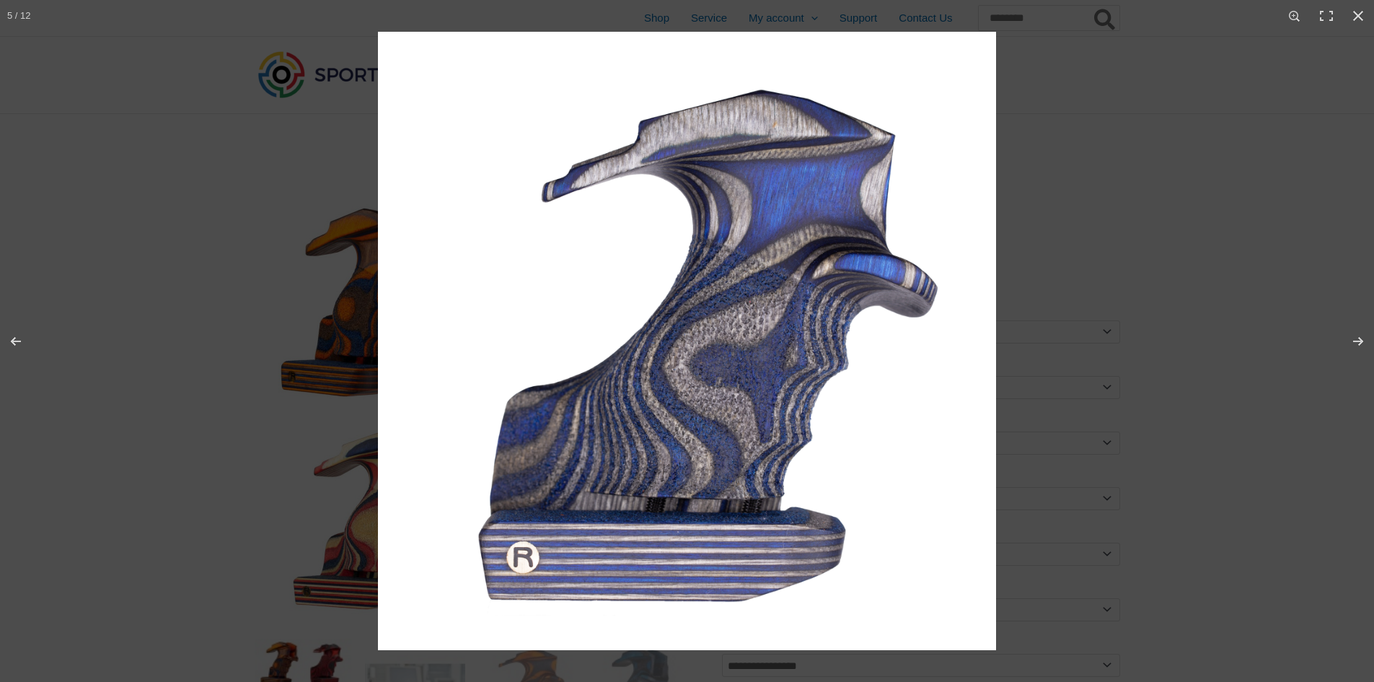
click at [684, 498] on img at bounding box center [687, 341] width 618 height 618
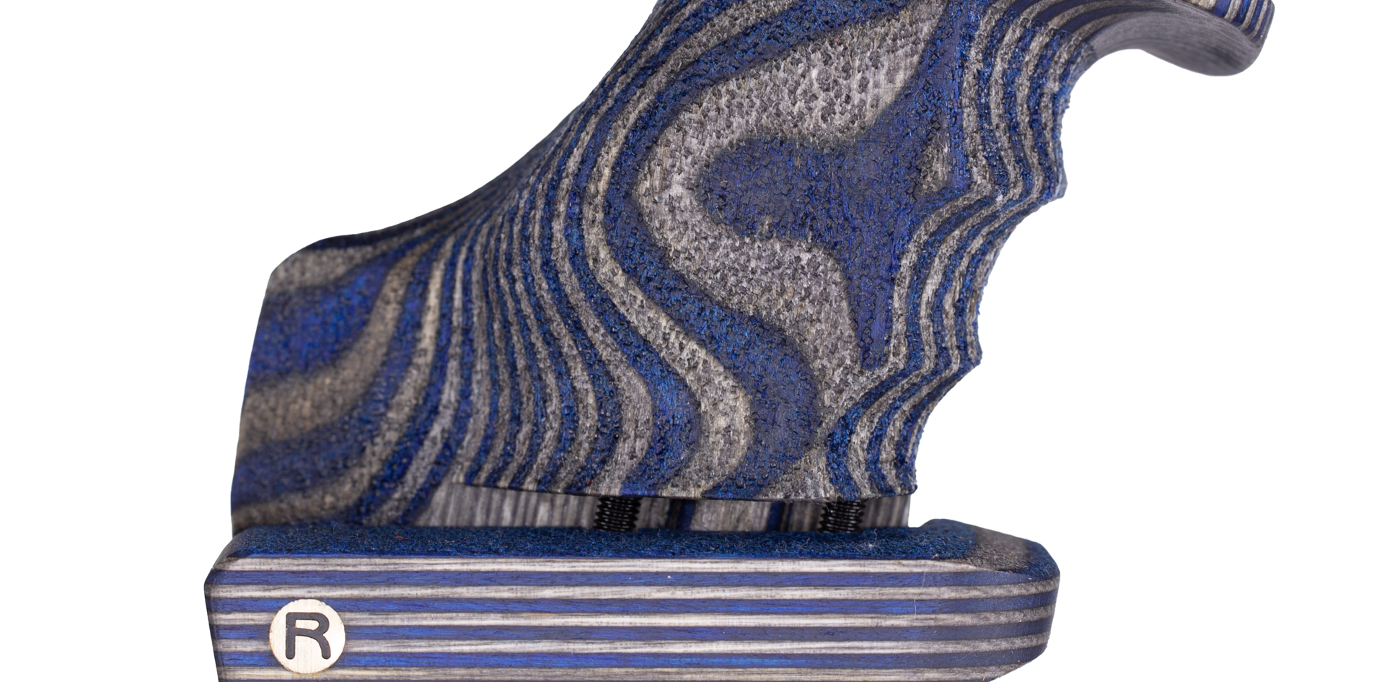
click at [683, 498] on img at bounding box center [690, 131] width 1442 height 1442
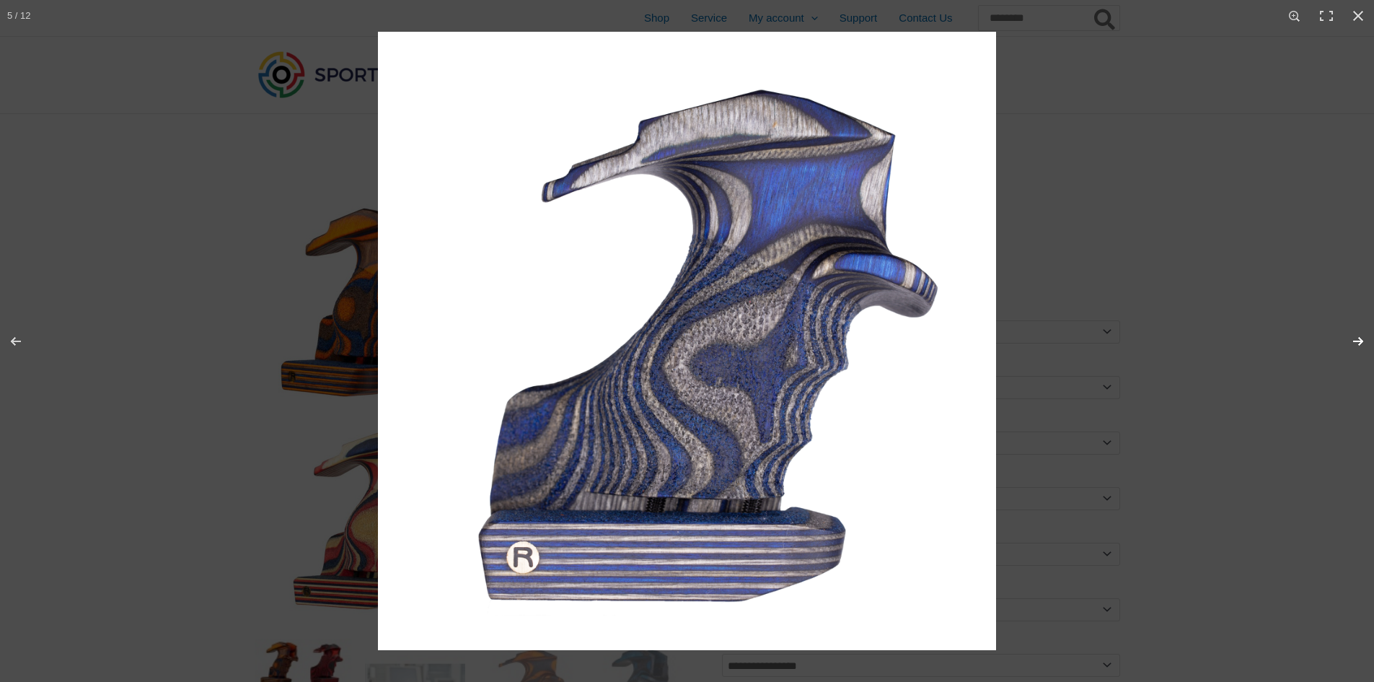
click at [1347, 330] on button "Next (arrow right)" at bounding box center [1348, 341] width 50 height 72
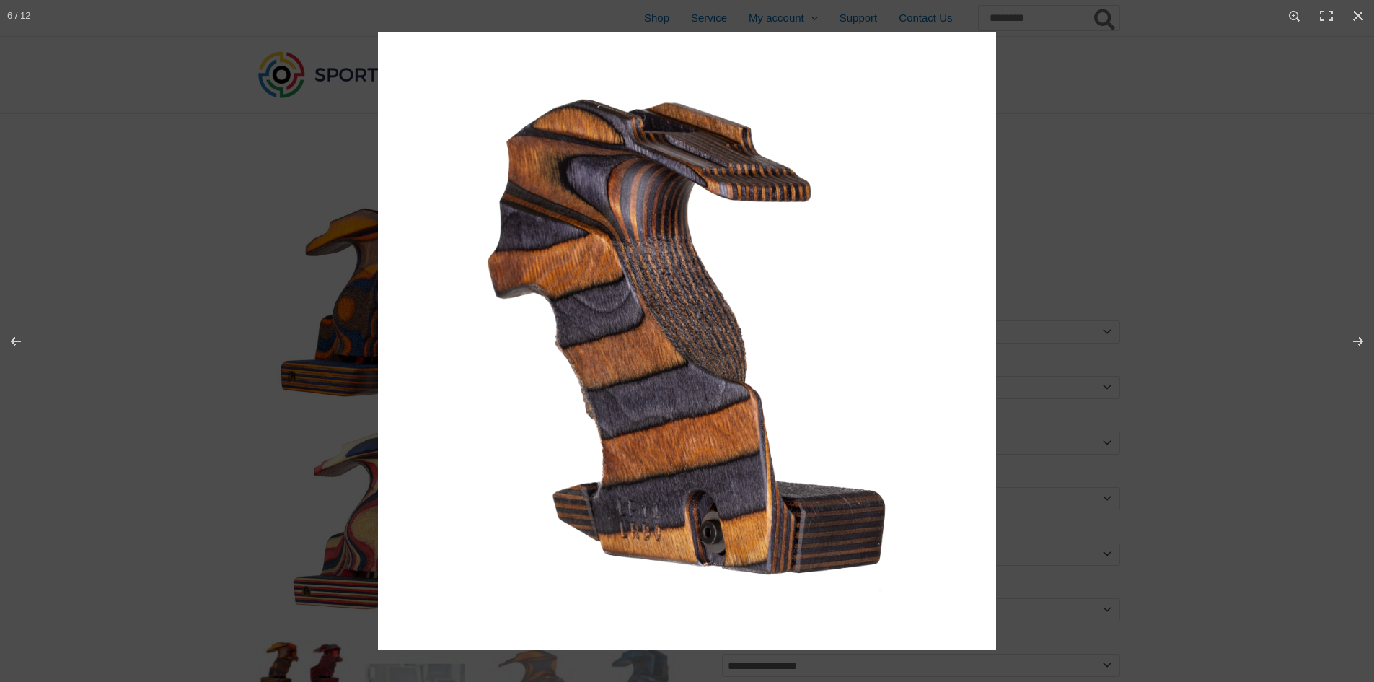
click at [702, 566] on img at bounding box center [687, 341] width 618 height 618
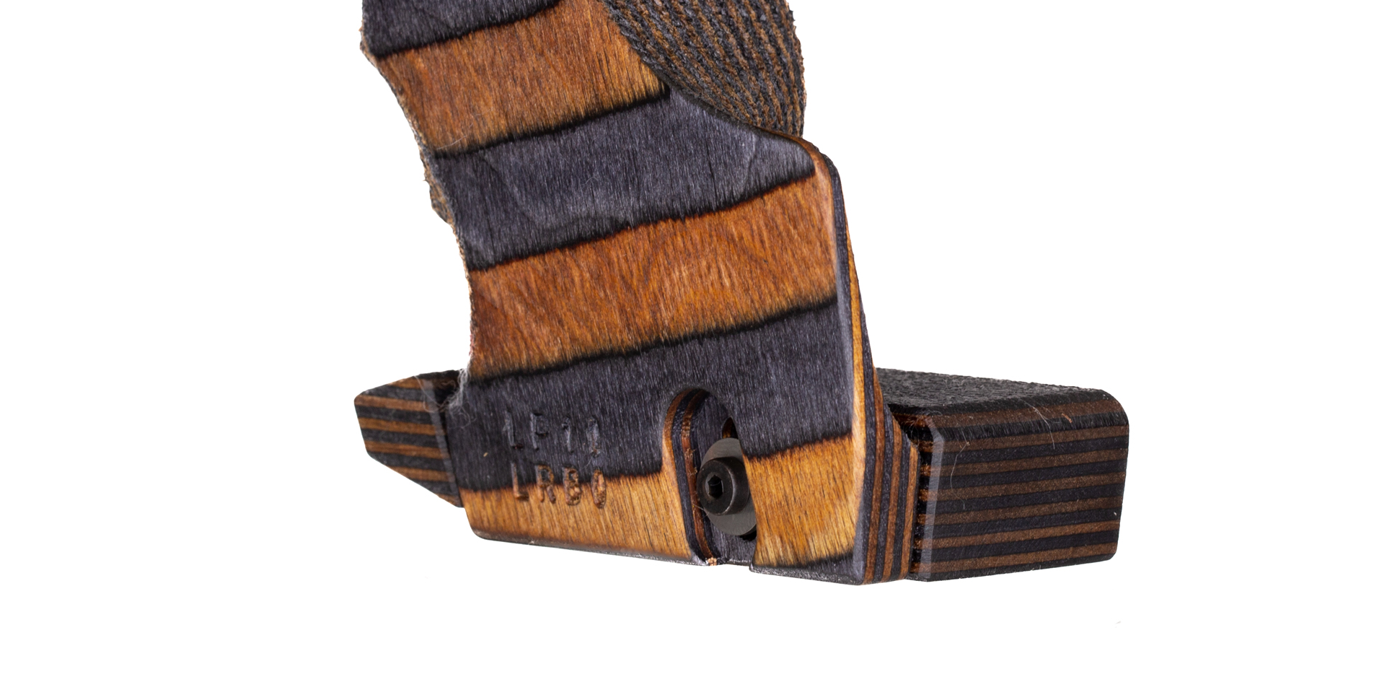
click at [726, 527] on img at bounding box center [667, 40] width 1442 height 1442
